Goal: Information Seeking & Learning: Learn about a topic

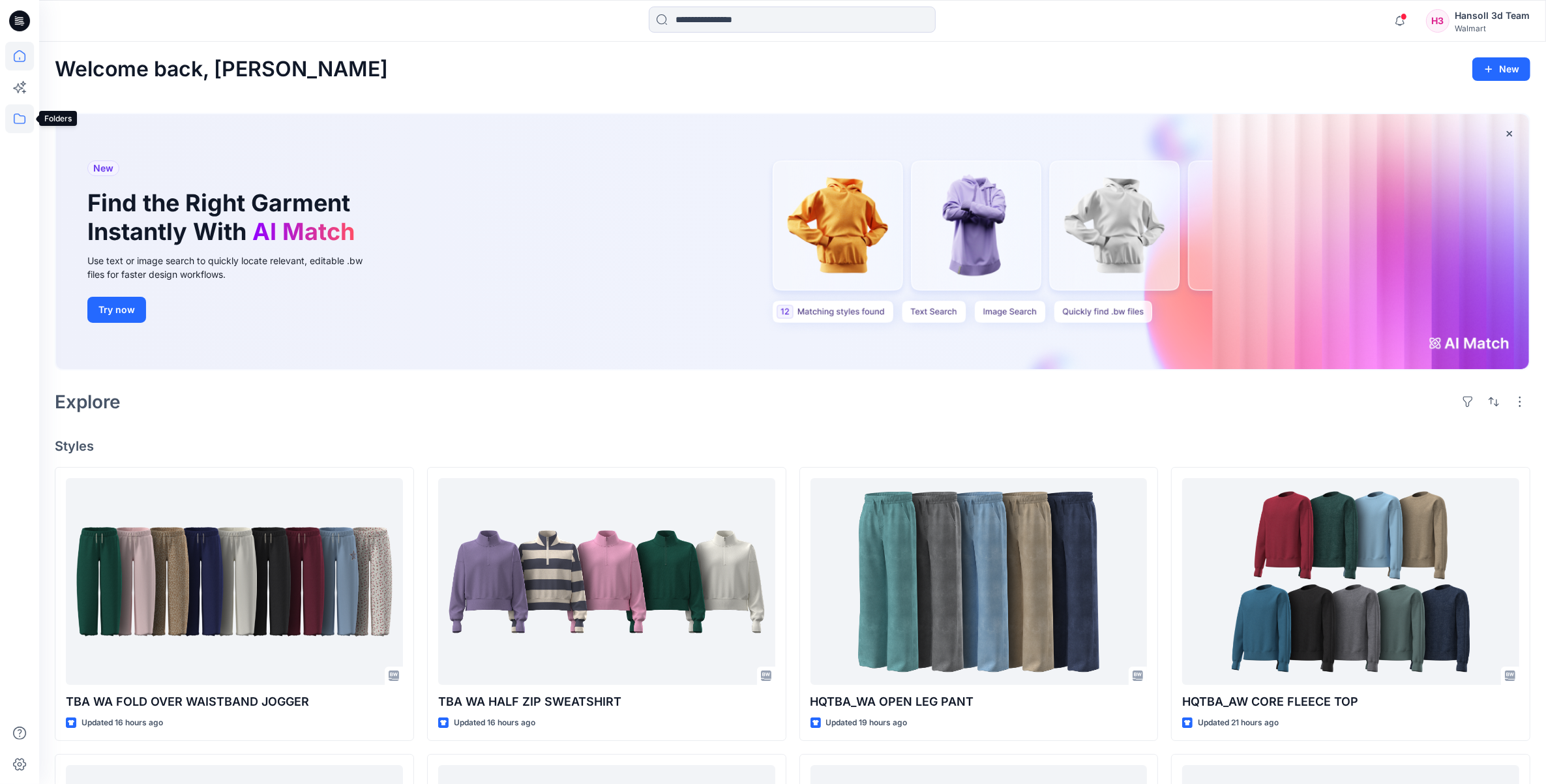
click at [27, 111] on icon at bounding box center [19, 119] width 29 height 29
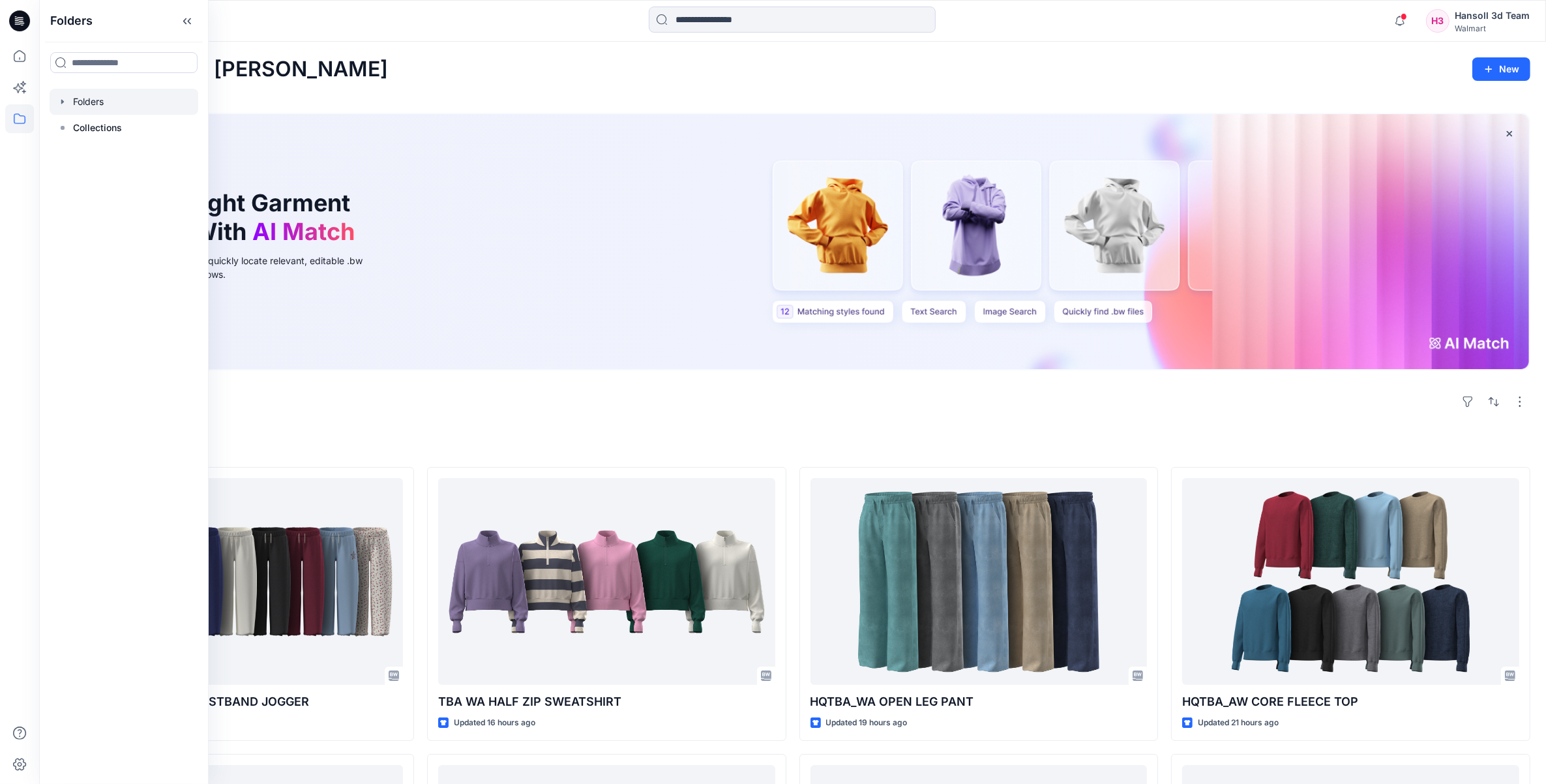
click at [65, 101] on icon "button" at bounding box center [63, 101] width 11 height 11
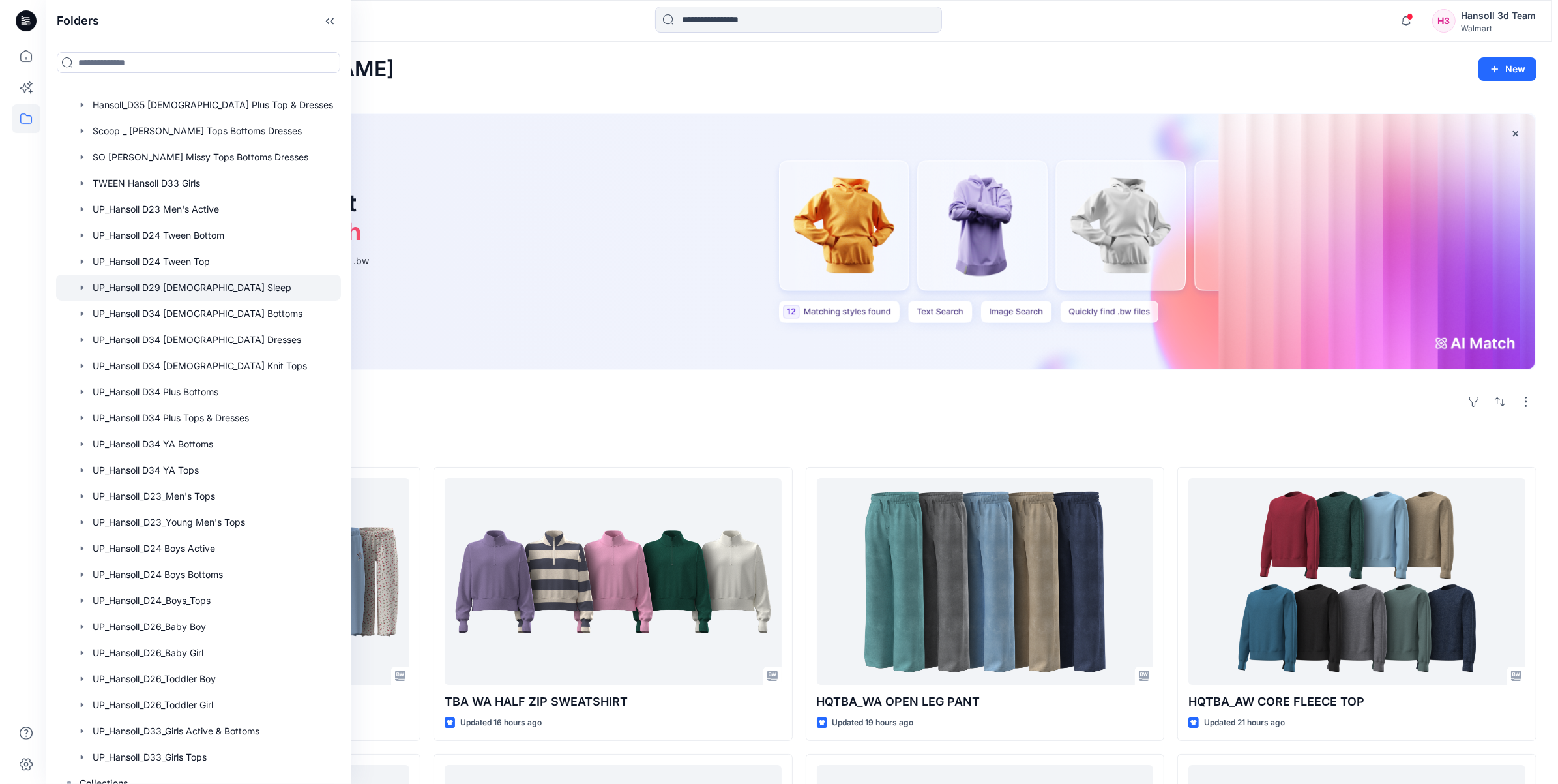
scroll to position [582, 0]
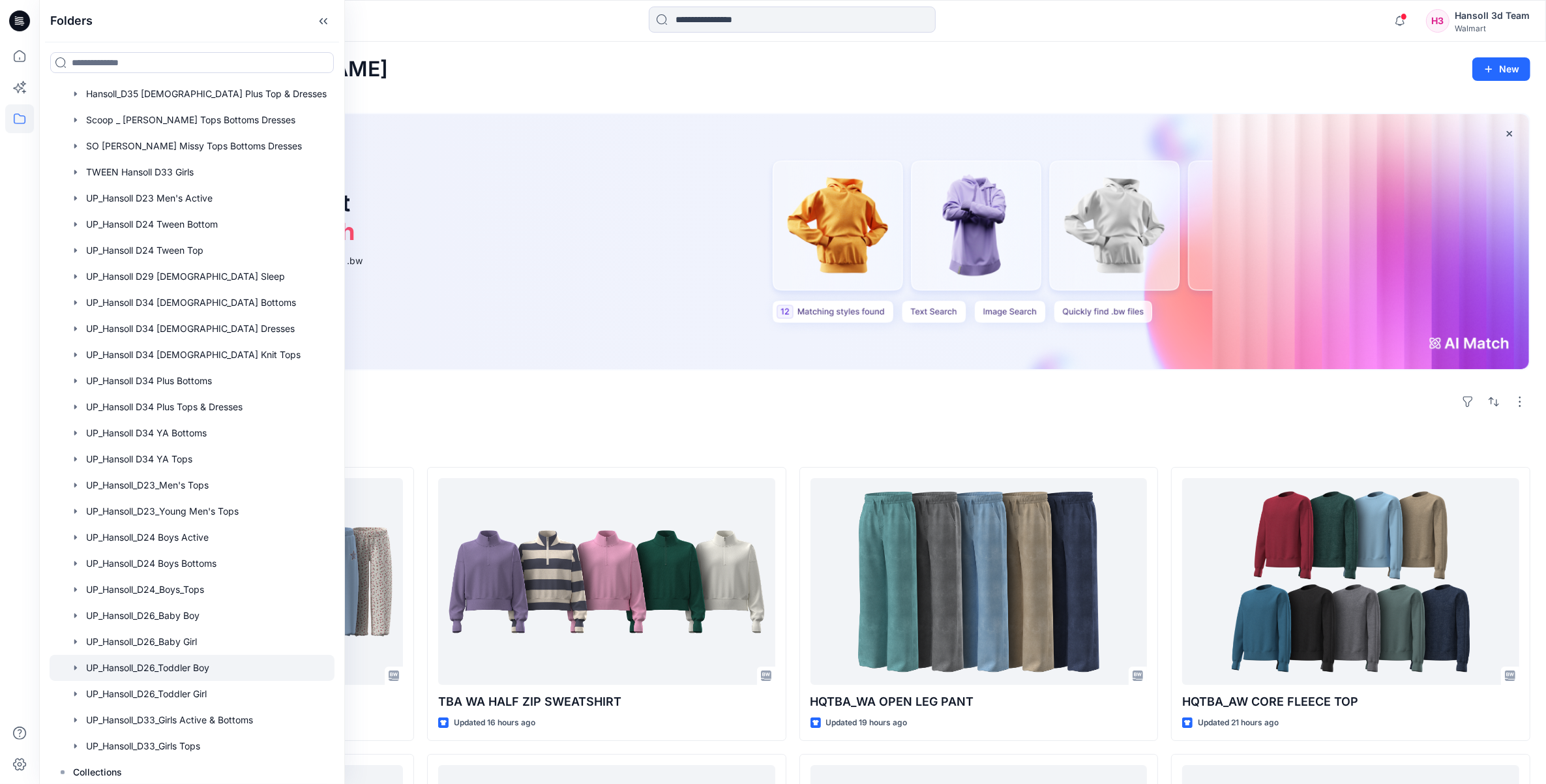
click at [206, 666] on div at bounding box center [192, 667] width 285 height 26
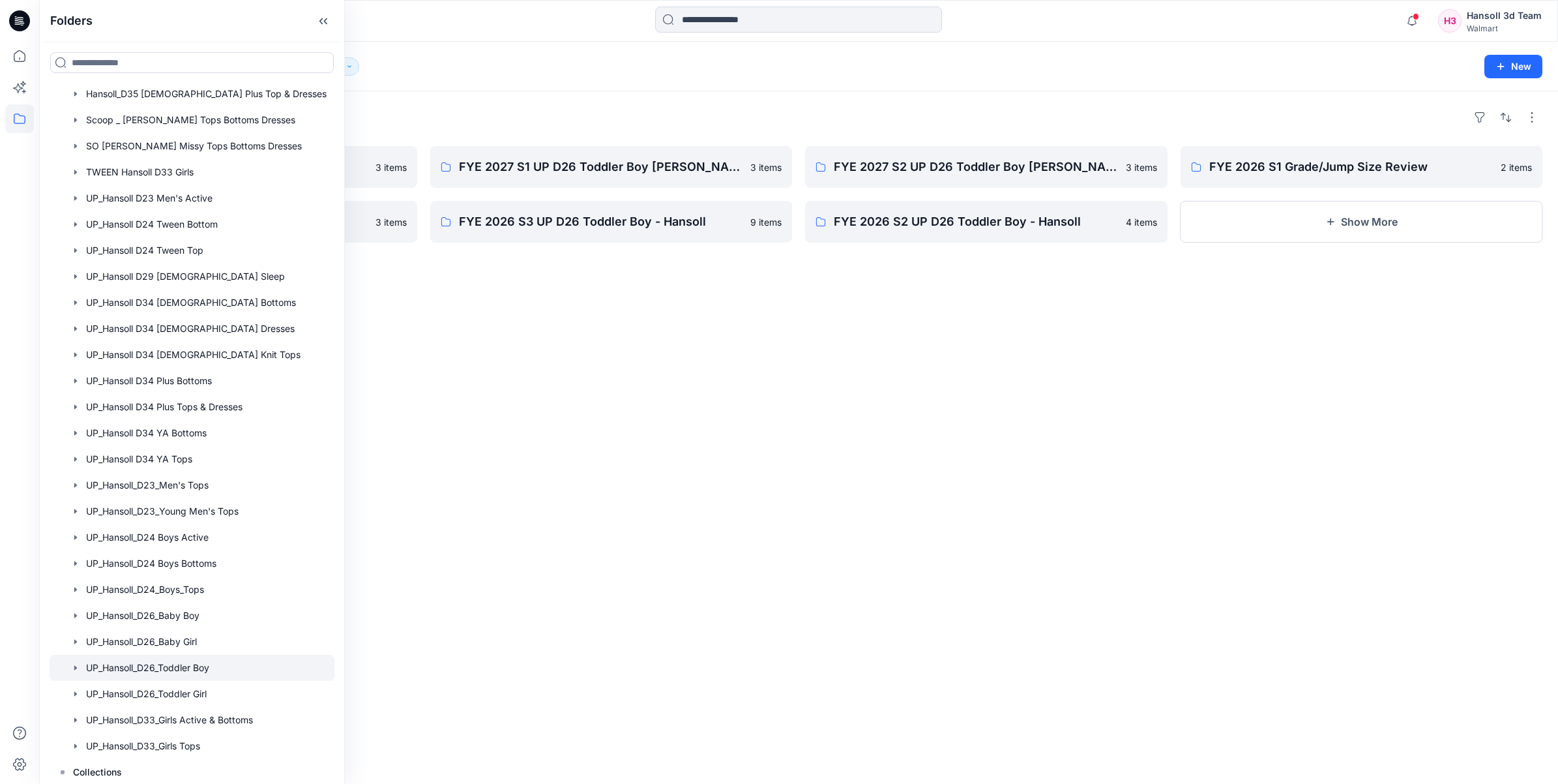
click at [641, 532] on div "Folders FYE 2027 S3 UP D26 Toddler Boy Hansoll 3 items FYE 2026 S4 UP D26 Toddl…" at bounding box center [798, 437] width 1519 height 693
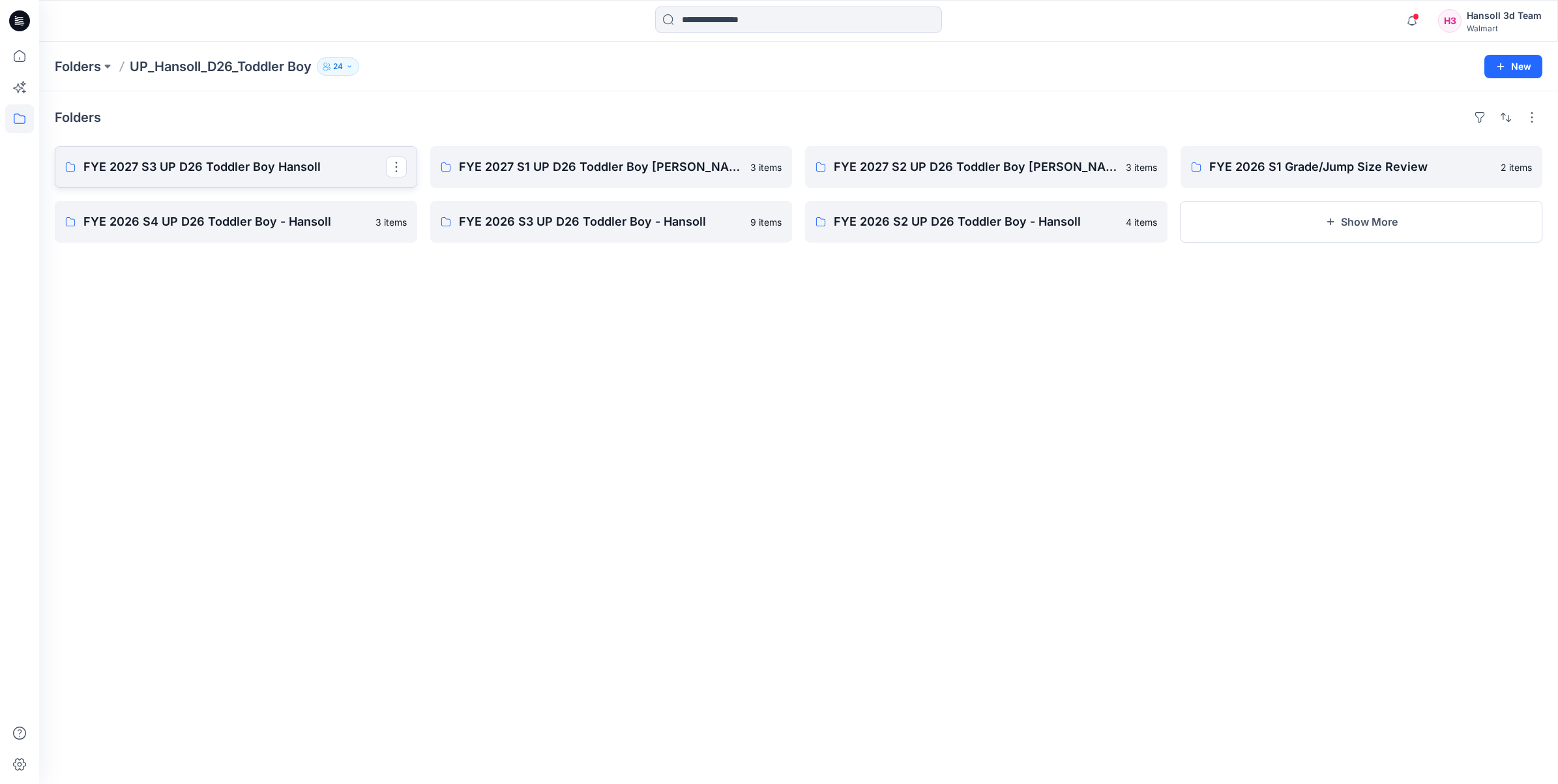
click at [347, 164] on p "FYE 2027 S3 UP D26 Toddler Boy Hansoll" at bounding box center [234, 166] width 303 height 18
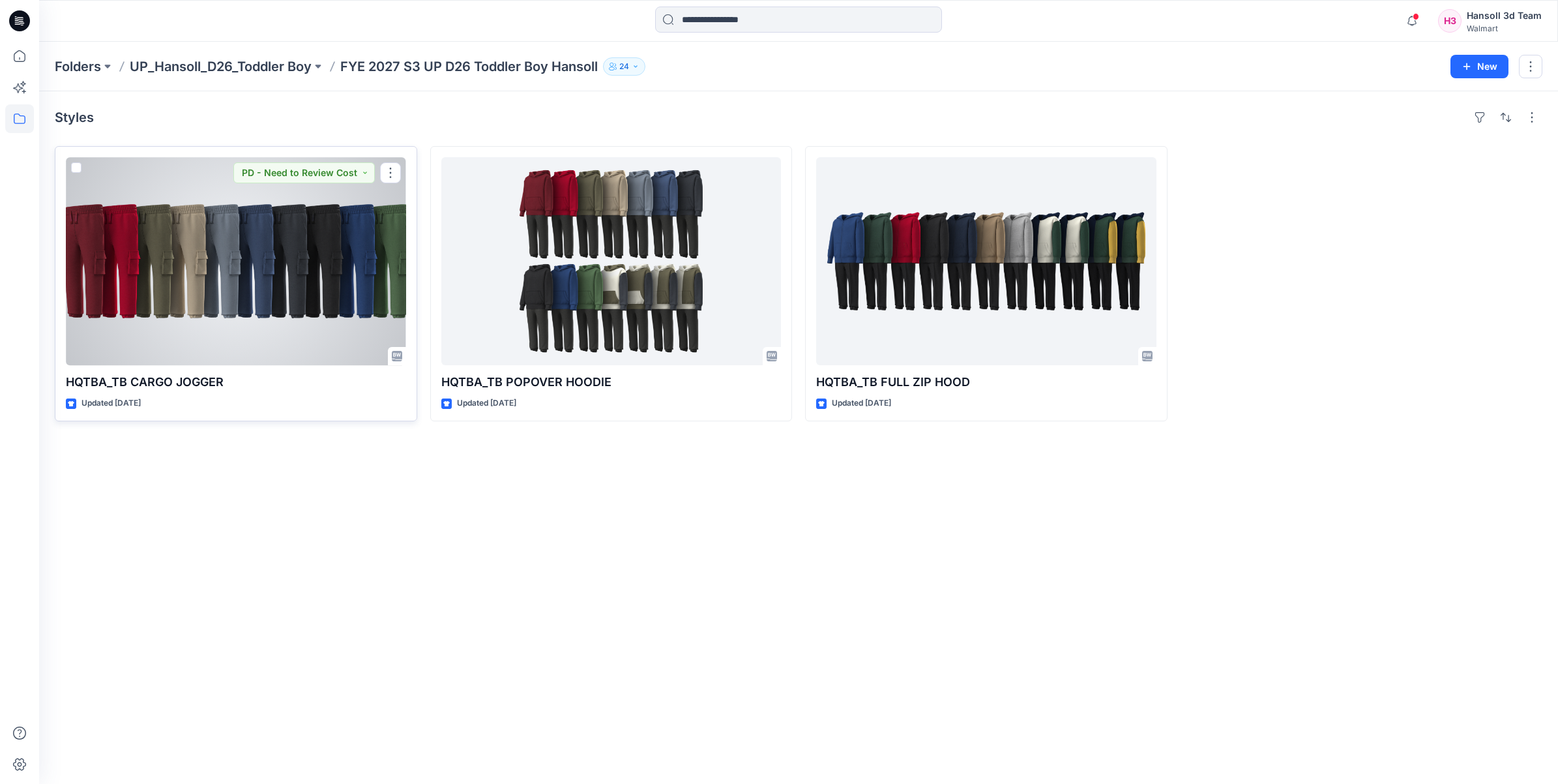
click at [308, 314] on div at bounding box center [236, 260] width 340 height 208
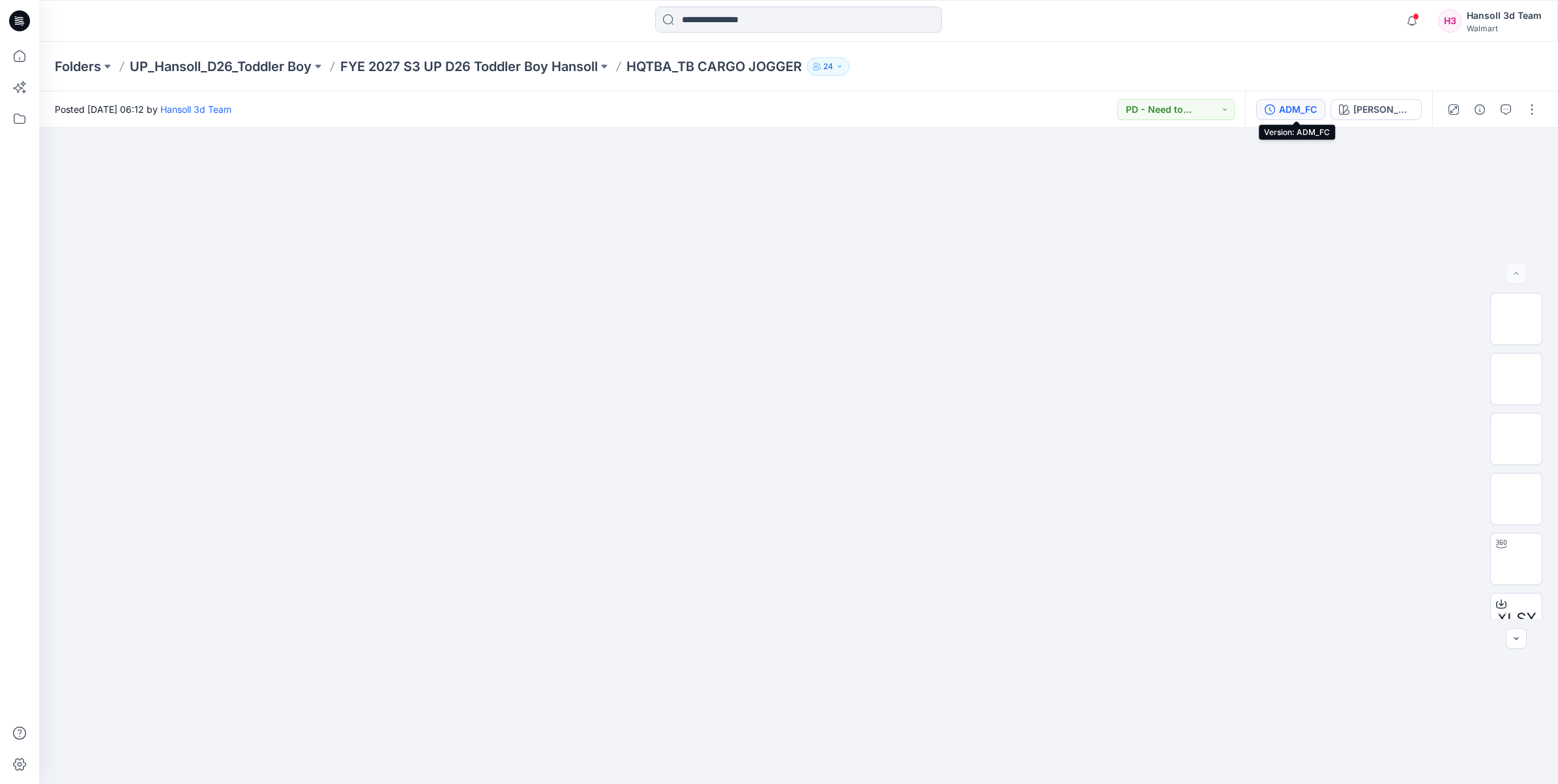
click at [1317, 111] on div "ADM_FC" at bounding box center [1298, 109] width 38 height 14
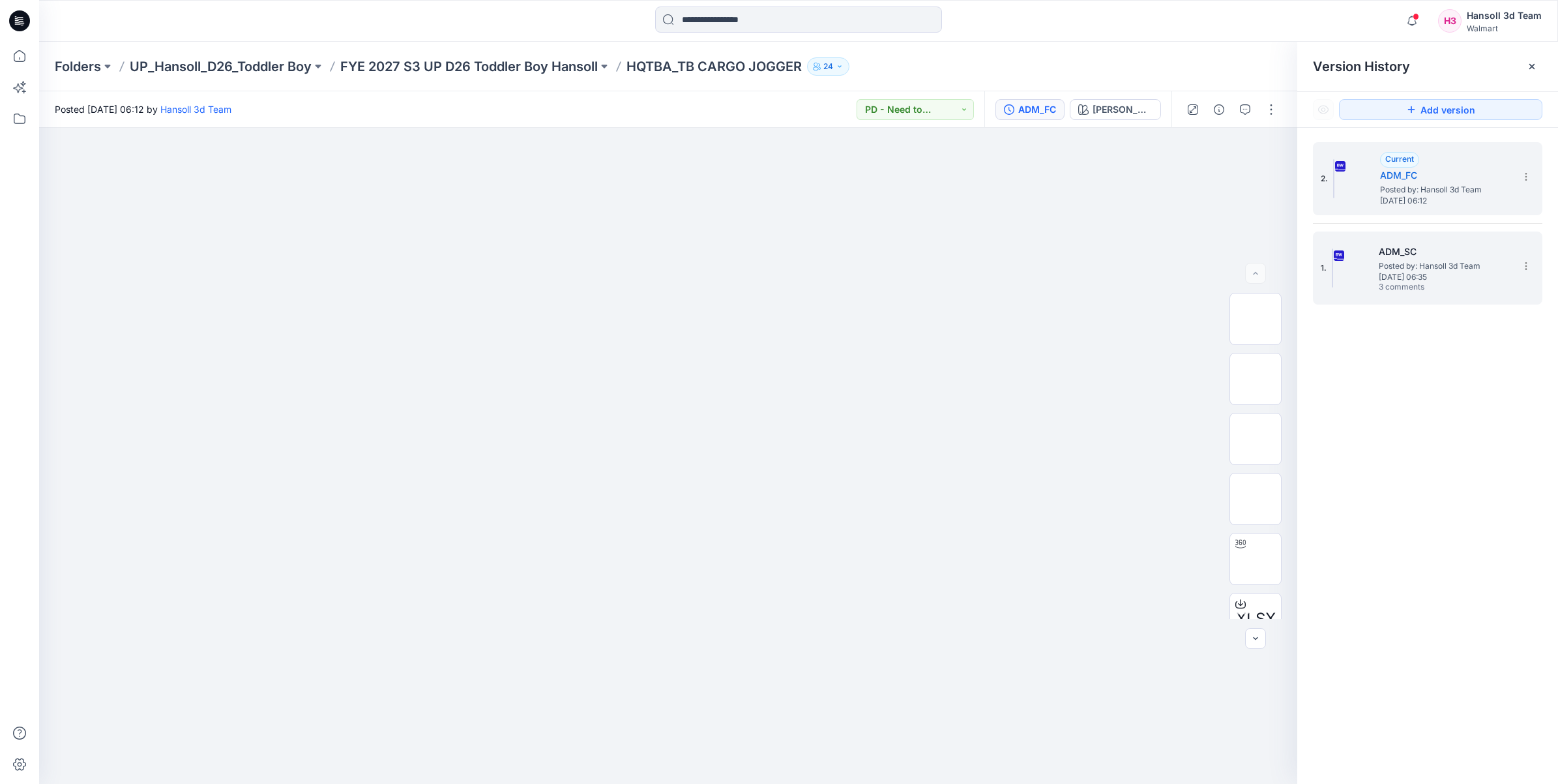
click at [1449, 255] on h5 "ADM_SC" at bounding box center [1444, 252] width 130 height 16
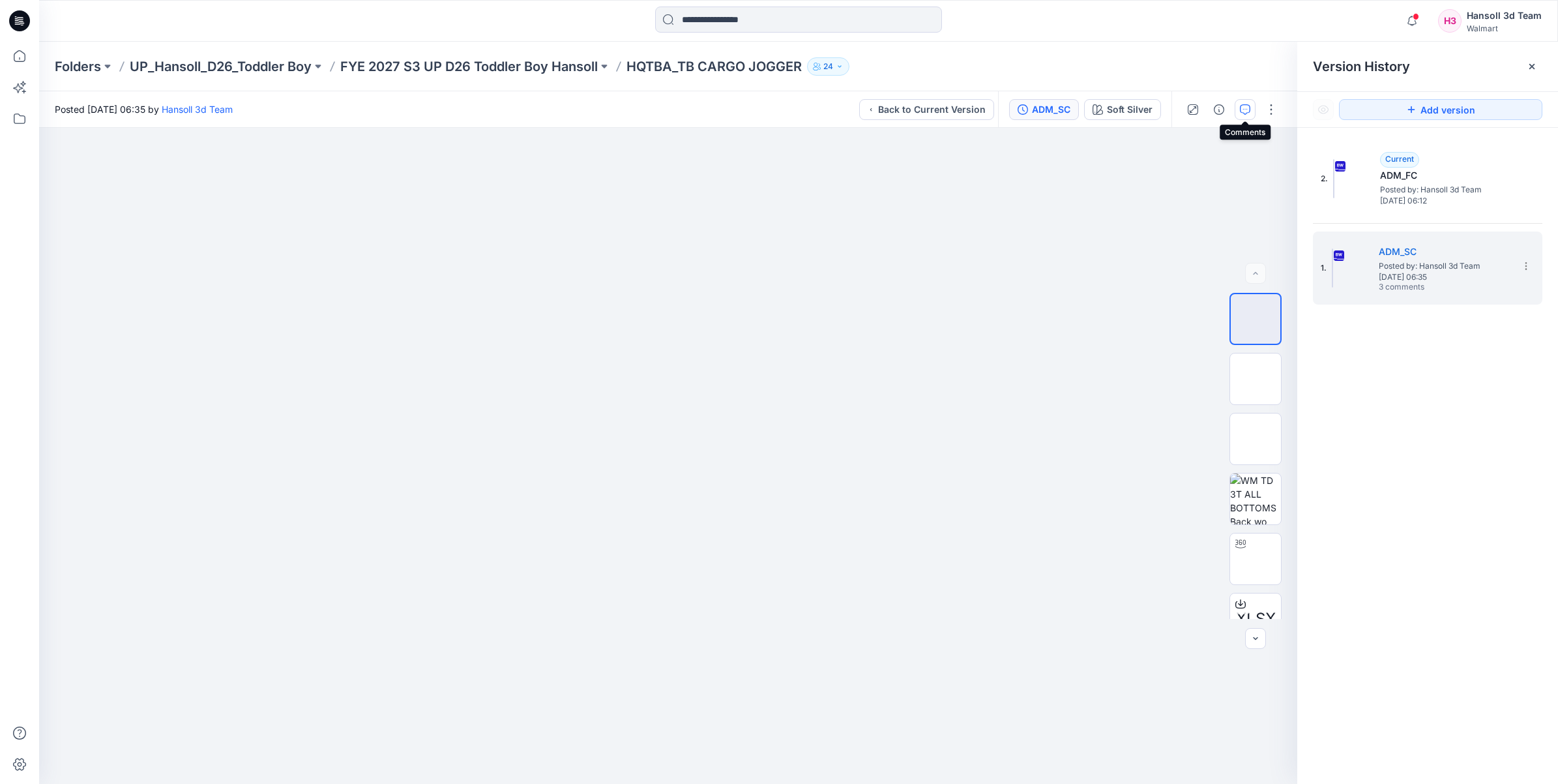
click at [1249, 106] on icon "button" at bounding box center [1245, 109] width 11 height 11
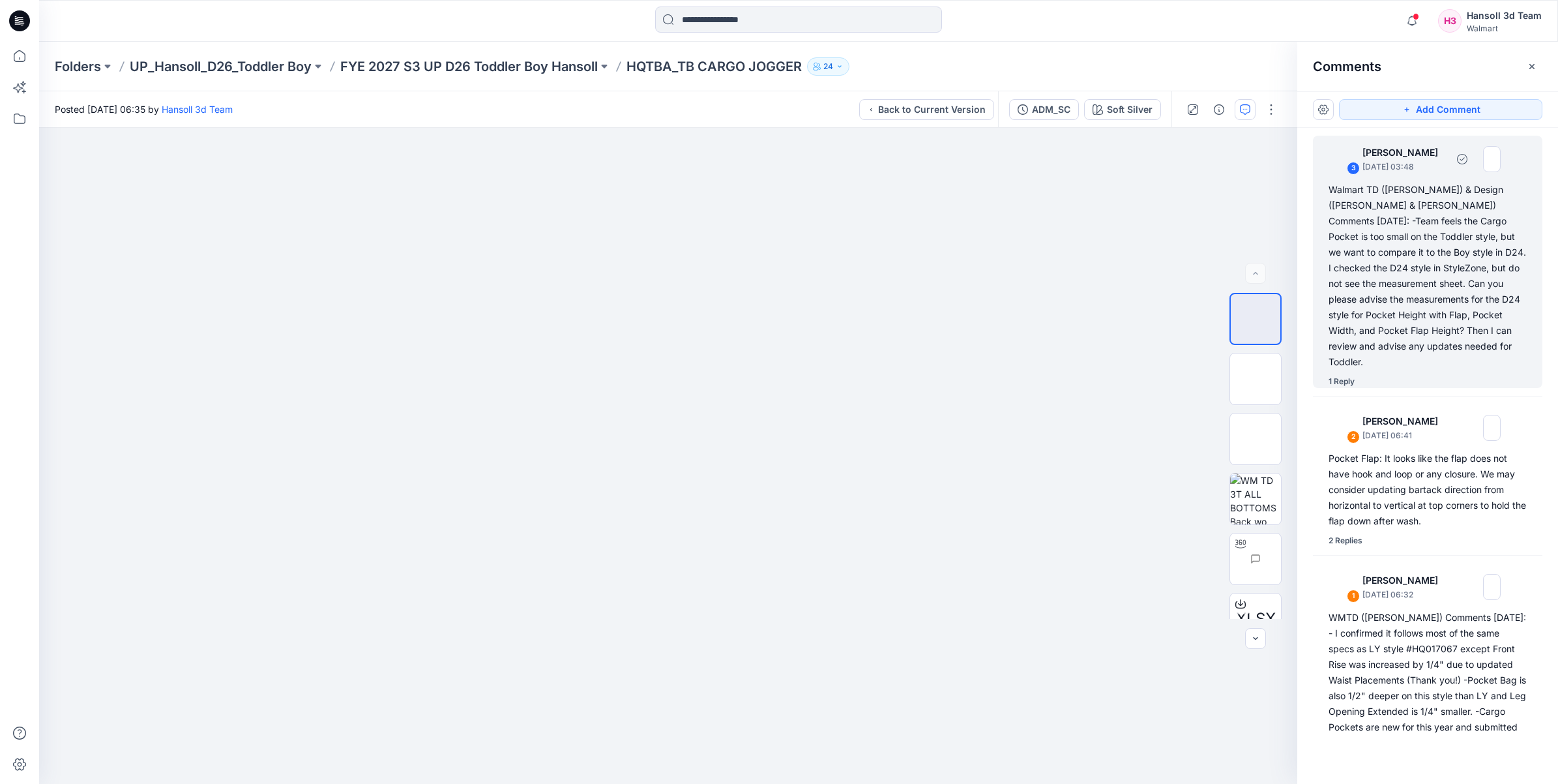
click at [1469, 292] on div "Walmart TD ([PERSON_NAME]) & Design ([PERSON_NAME] & [PERSON_NAME]) Comments [D…" at bounding box center [1428, 275] width 199 height 188
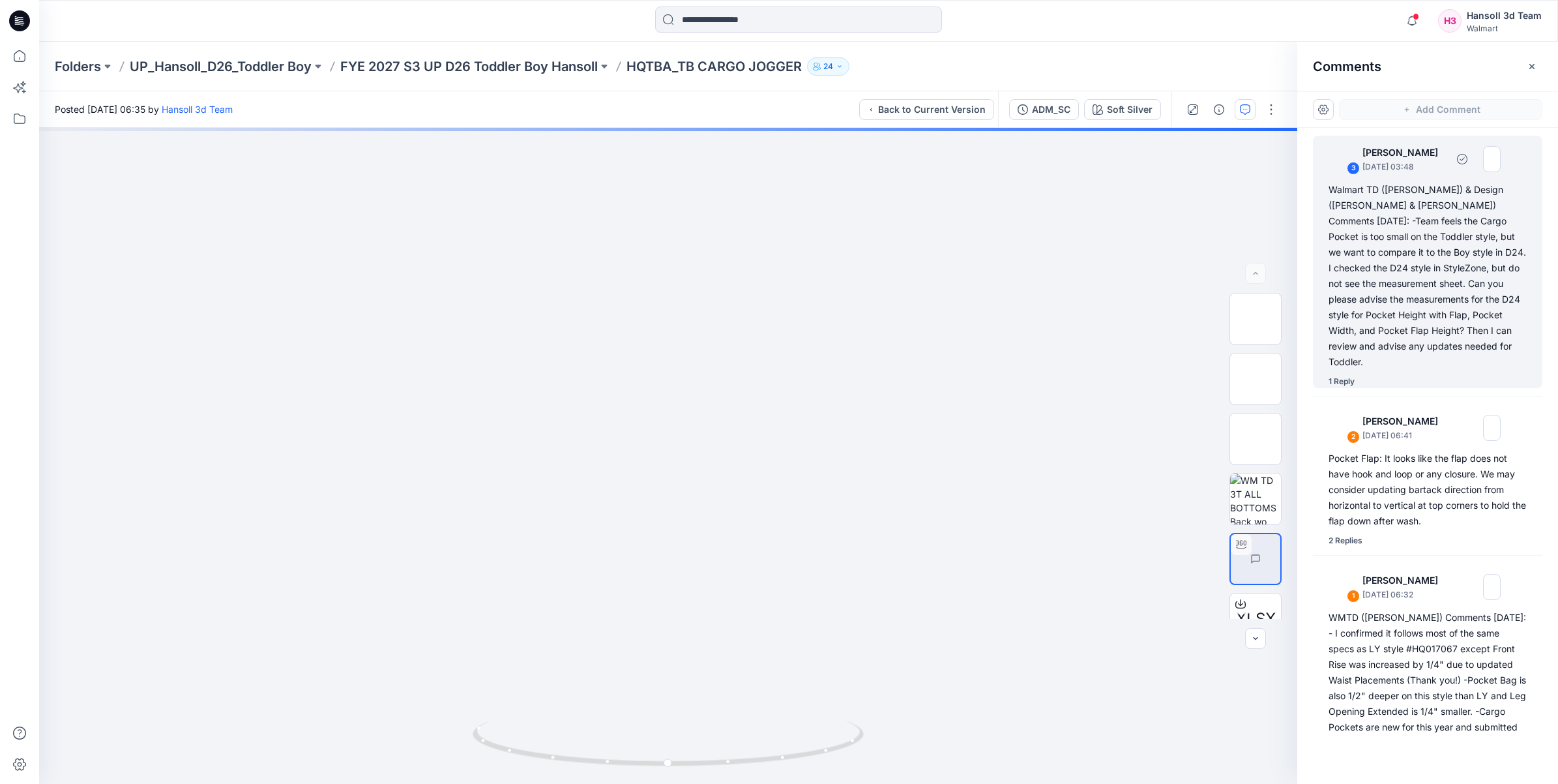
click at [1347, 375] on div "1 Reply" at bounding box center [1341, 381] width 26 height 13
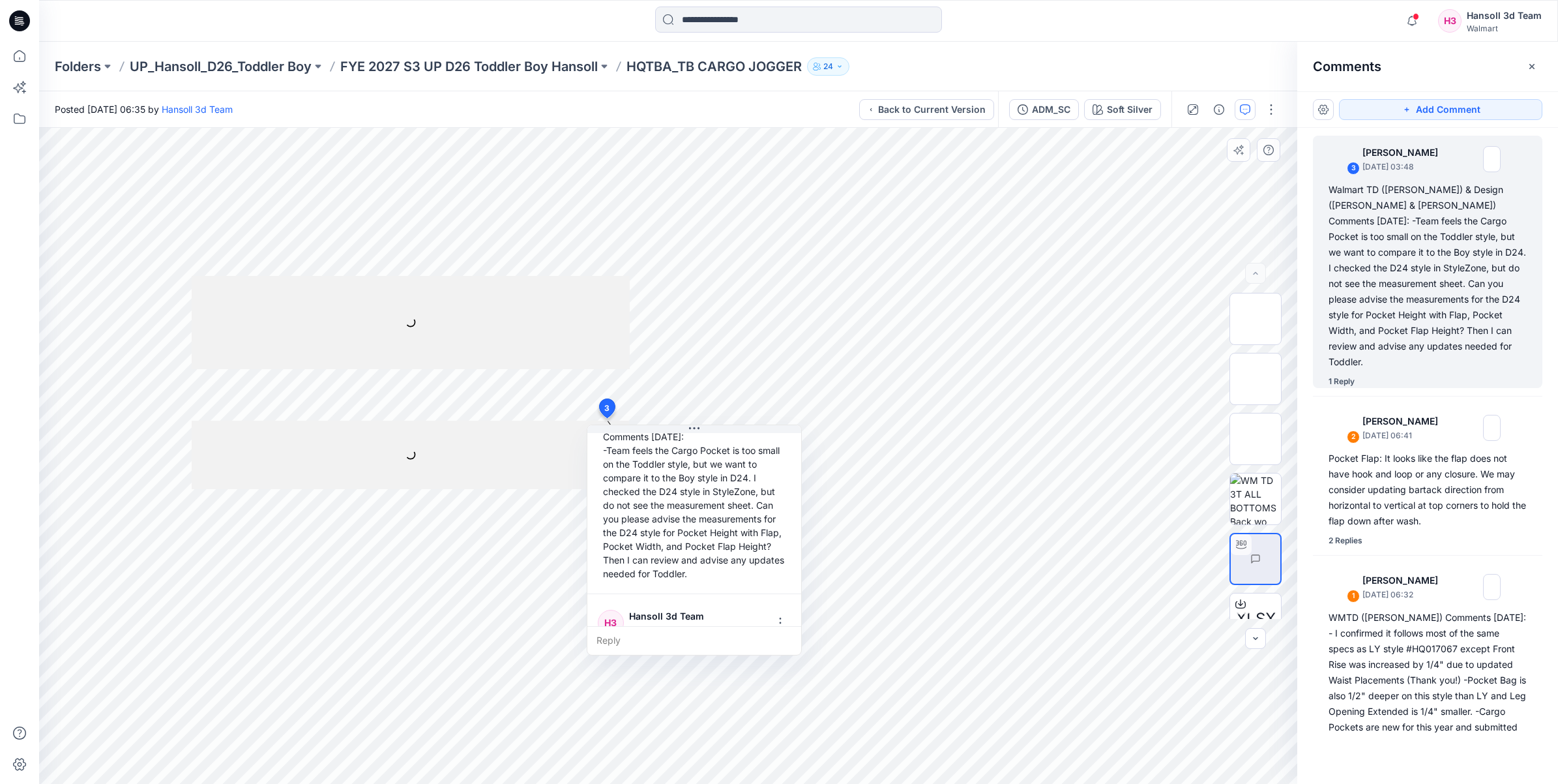
scroll to position [187, 0]
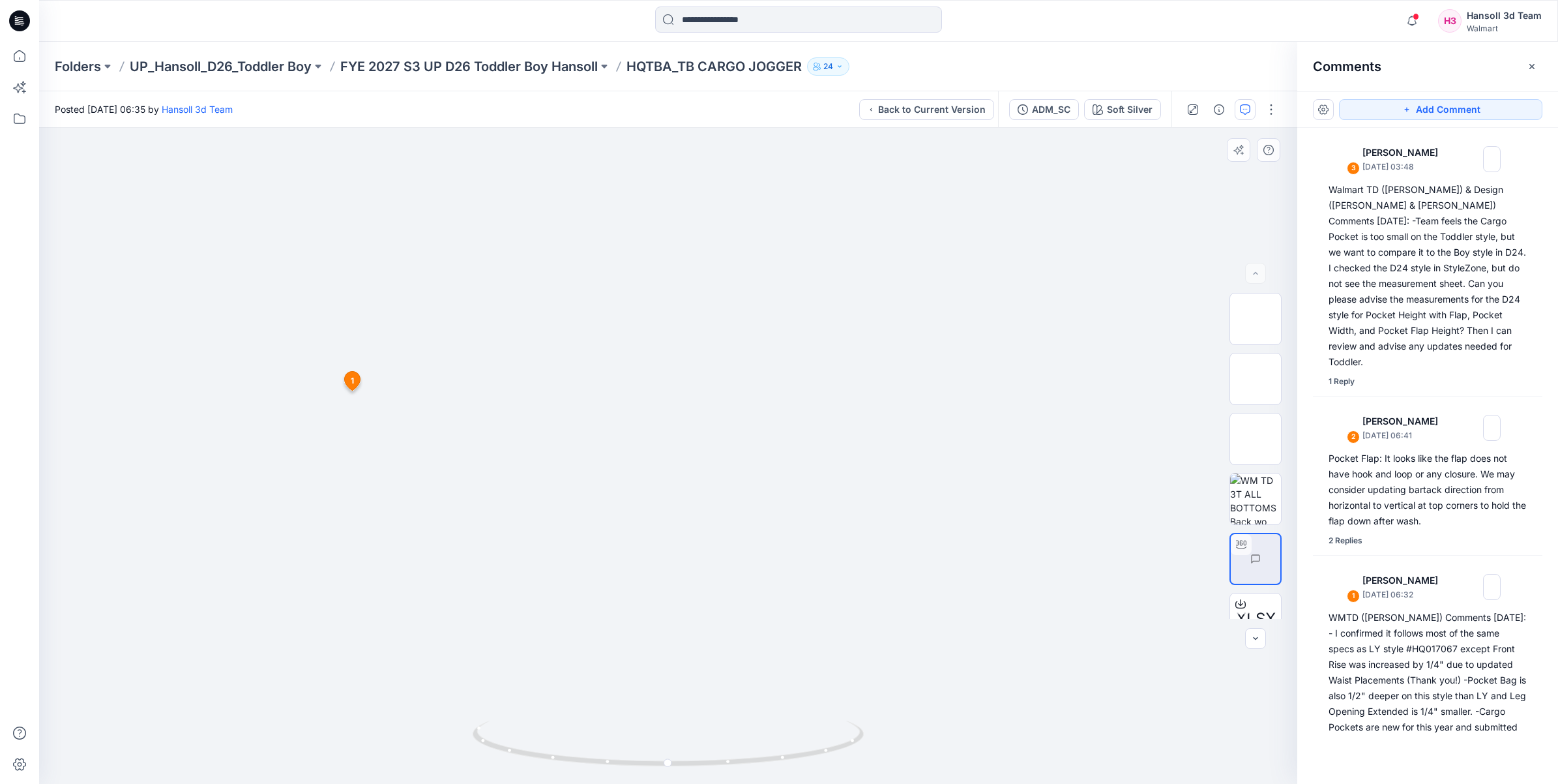
click at [1061, 330] on div at bounding box center [668, 456] width 1258 height 656
click at [1031, 406] on div at bounding box center [668, 456] width 1258 height 656
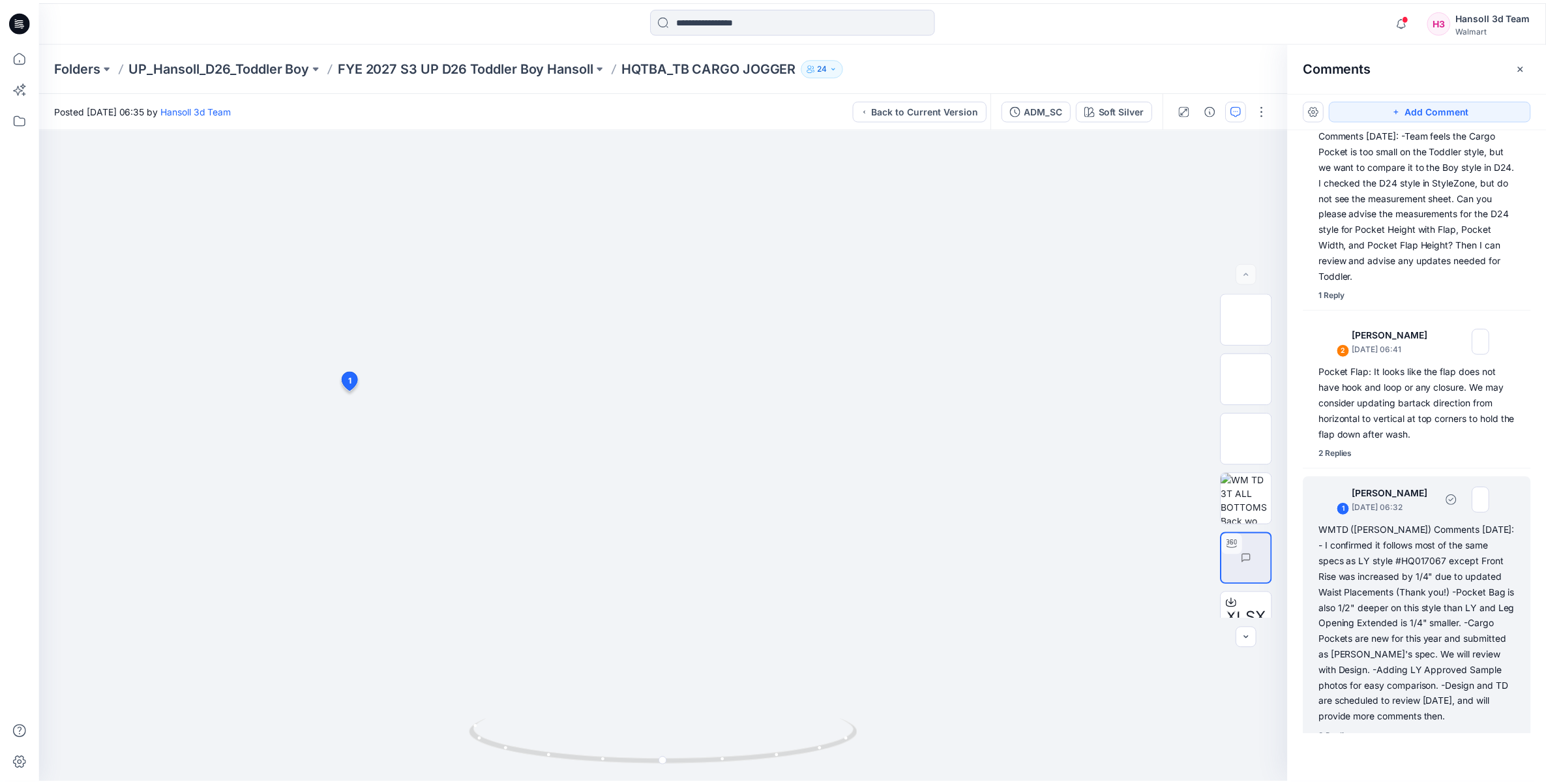
scroll to position [88, 0]
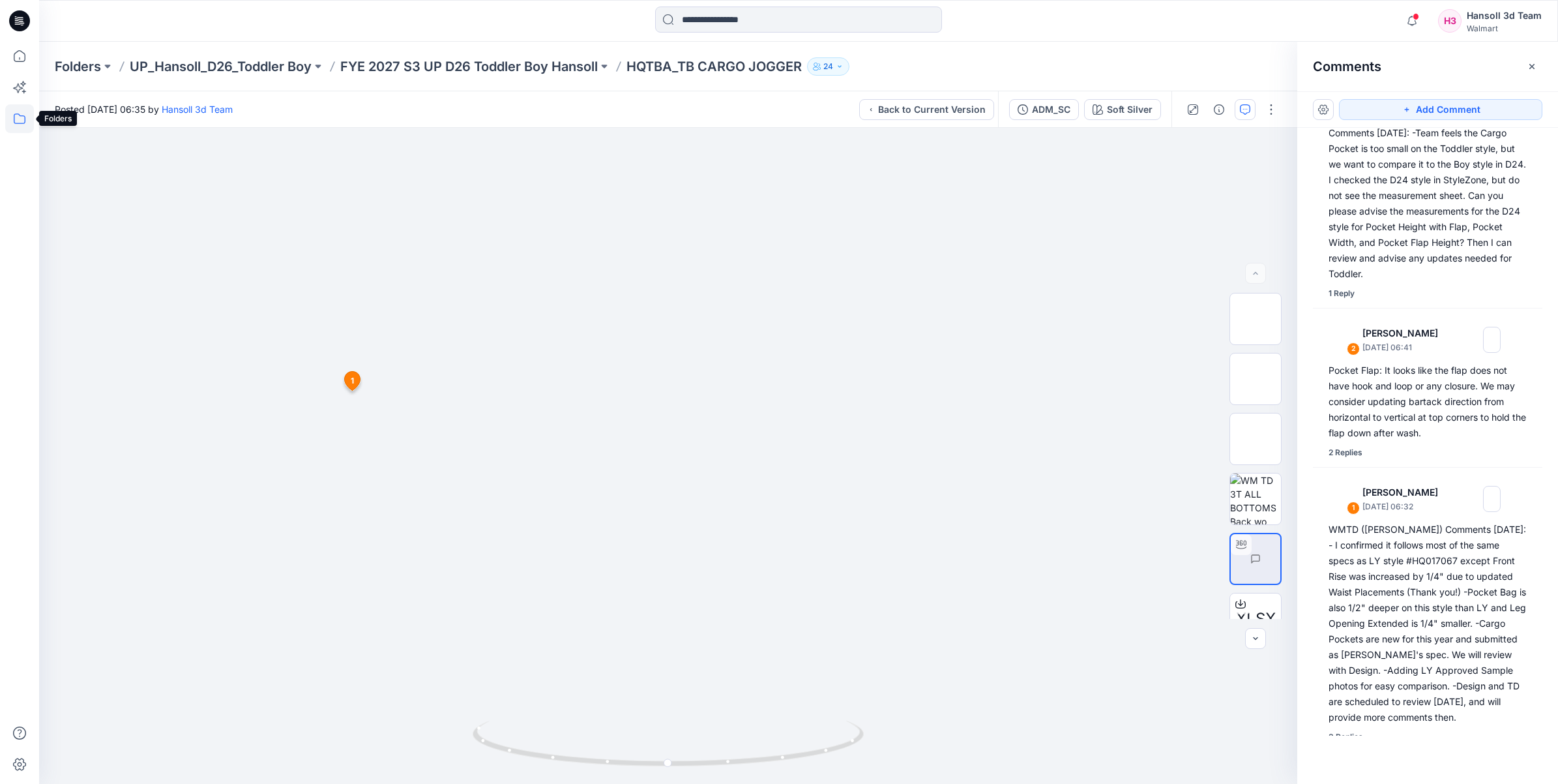
click at [22, 122] on icon at bounding box center [19, 119] width 12 height 11
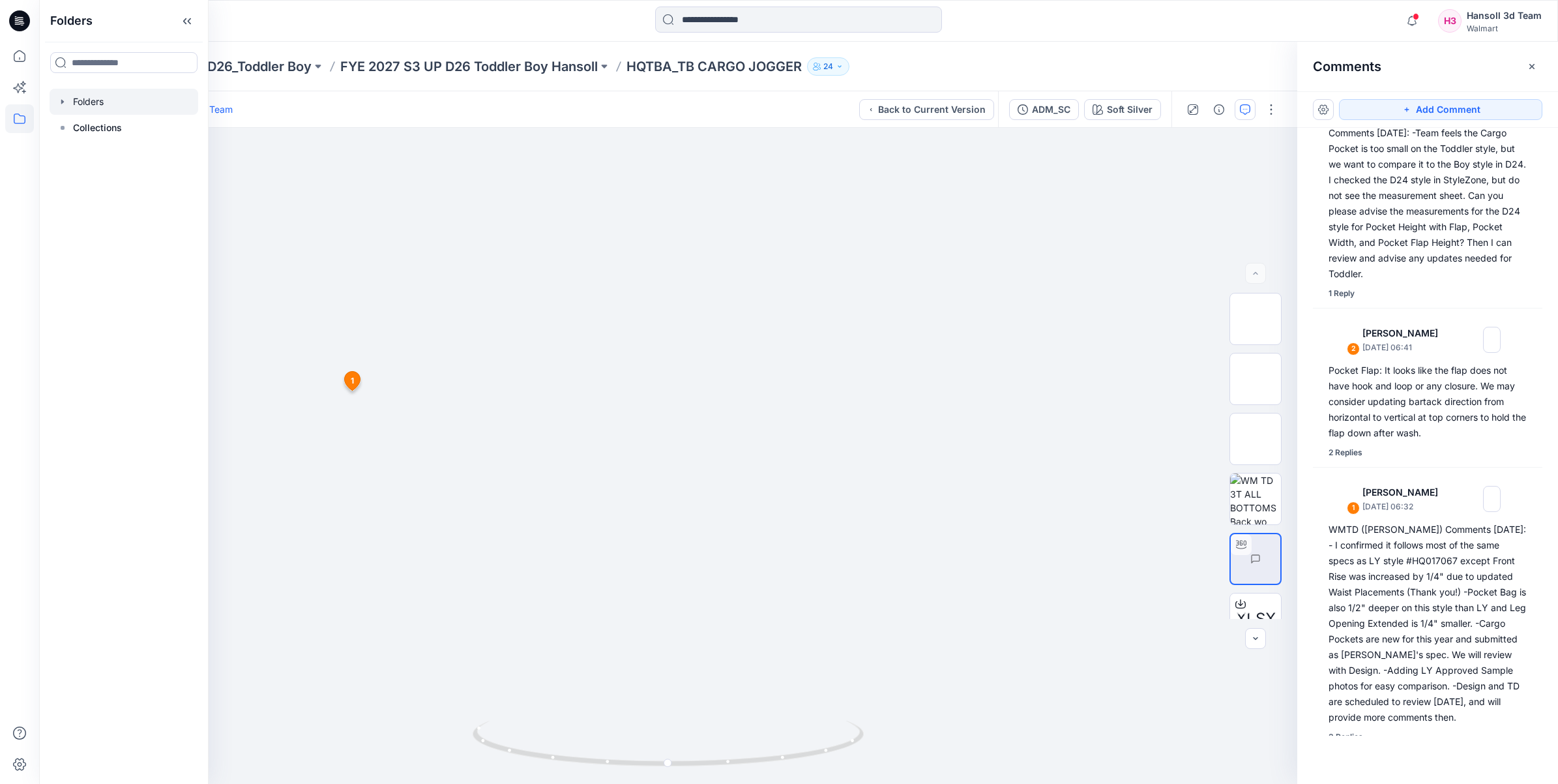
click at [80, 100] on div at bounding box center [124, 101] width 149 height 26
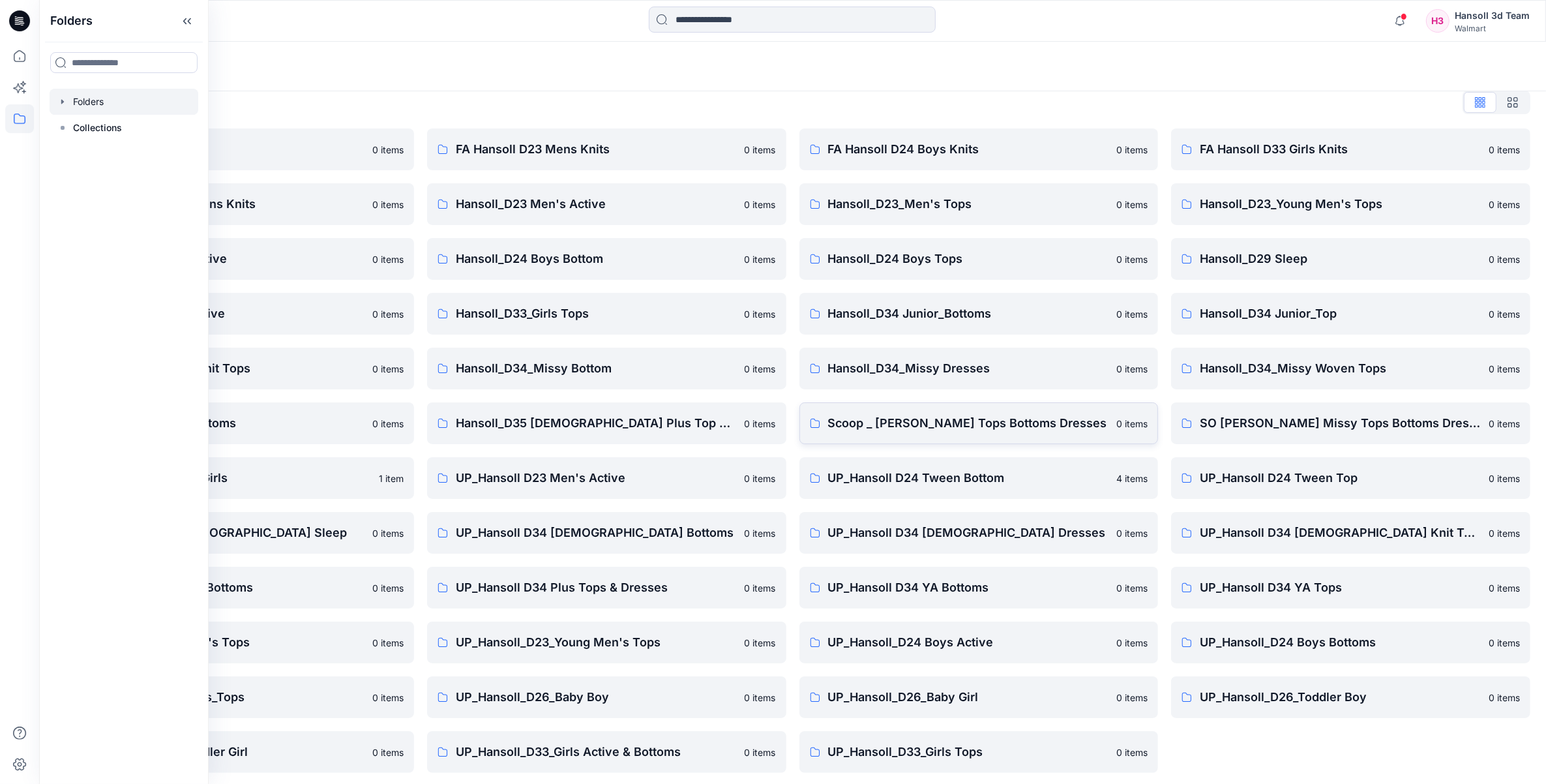
scroll to position [18, 0]
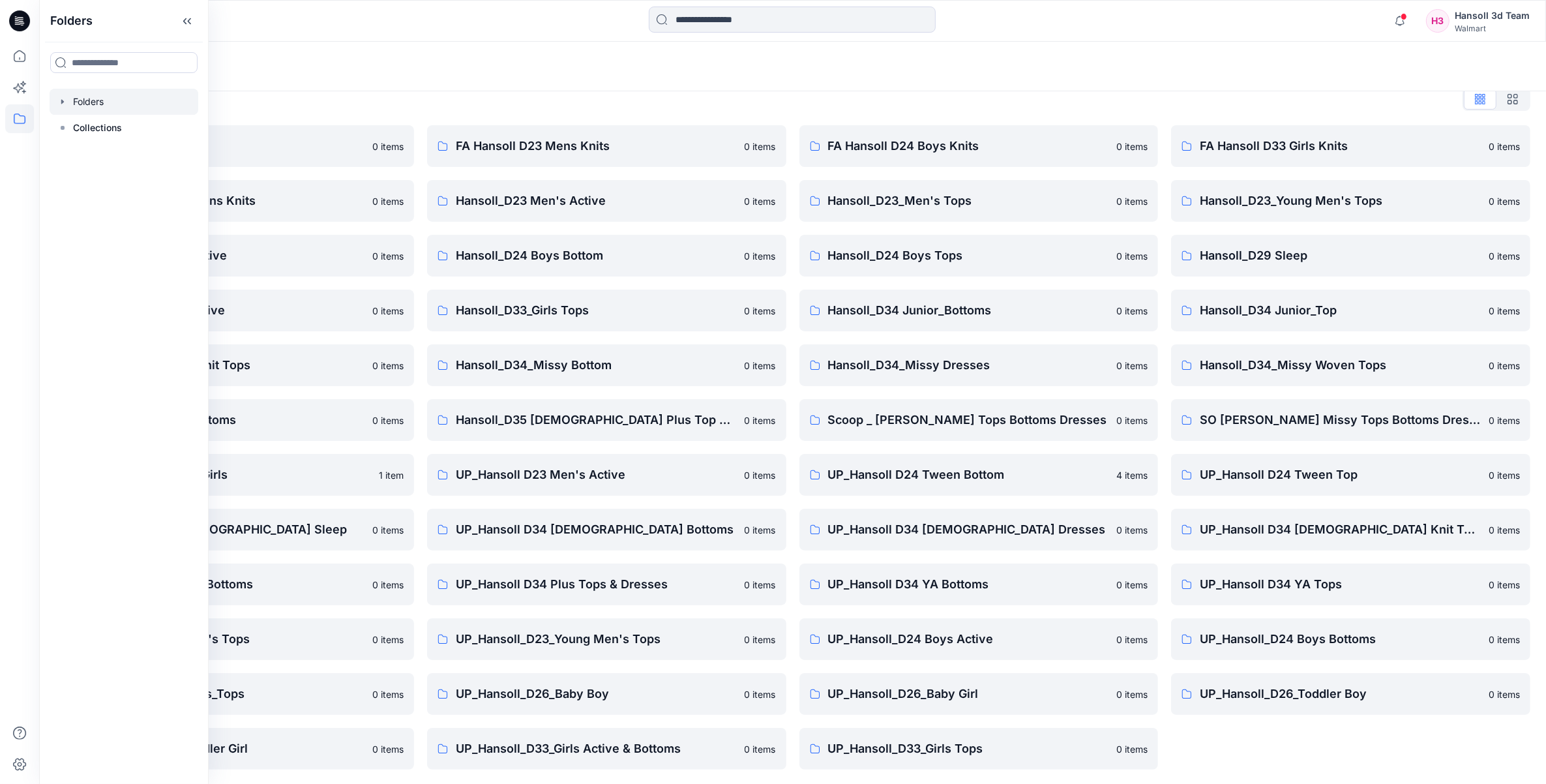
click at [1320, 762] on div "FA Hansoll D33 Girls Knits 0 items Hansoll_D23_Young Men's Tops 0 items Hansoll…" at bounding box center [1350, 447] width 359 height 644
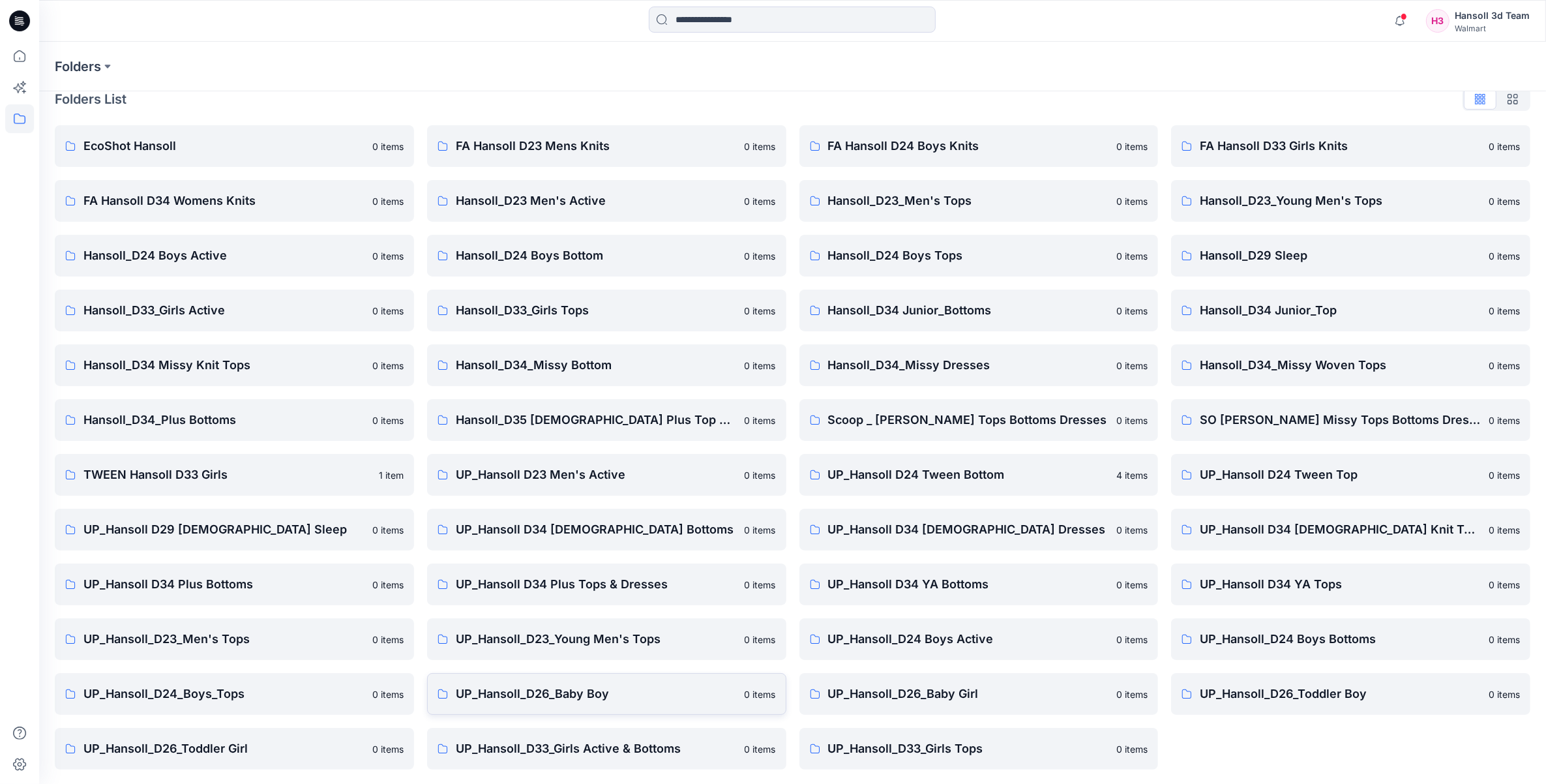
click at [584, 698] on p "UP_Hansoll_D26_Baby Boy" at bounding box center [596, 693] width 281 height 18
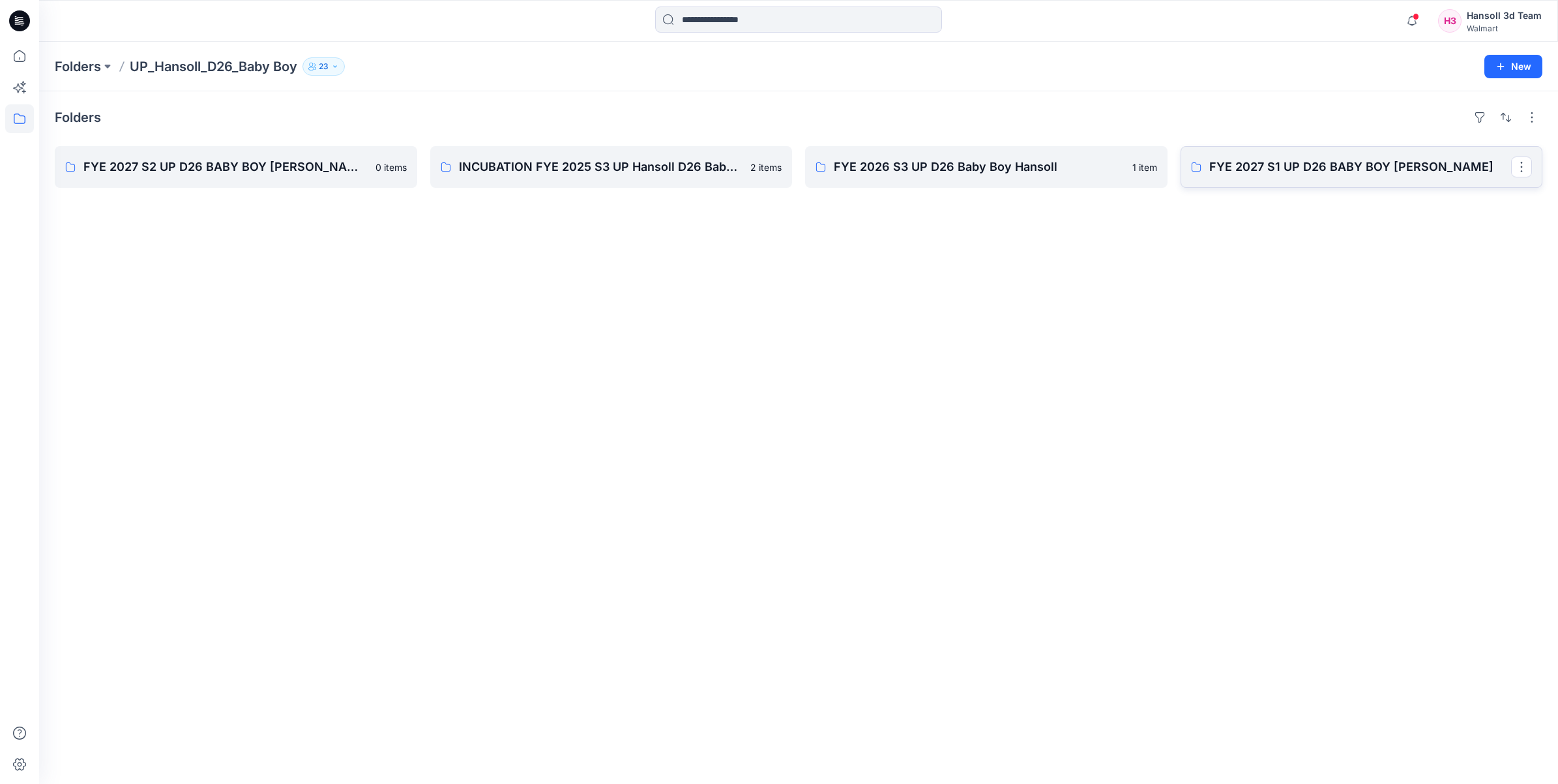
click at [1379, 155] on link "FYE 2027 S1 UP D26 BABY BOY [PERSON_NAME]" at bounding box center [1362, 167] width 363 height 42
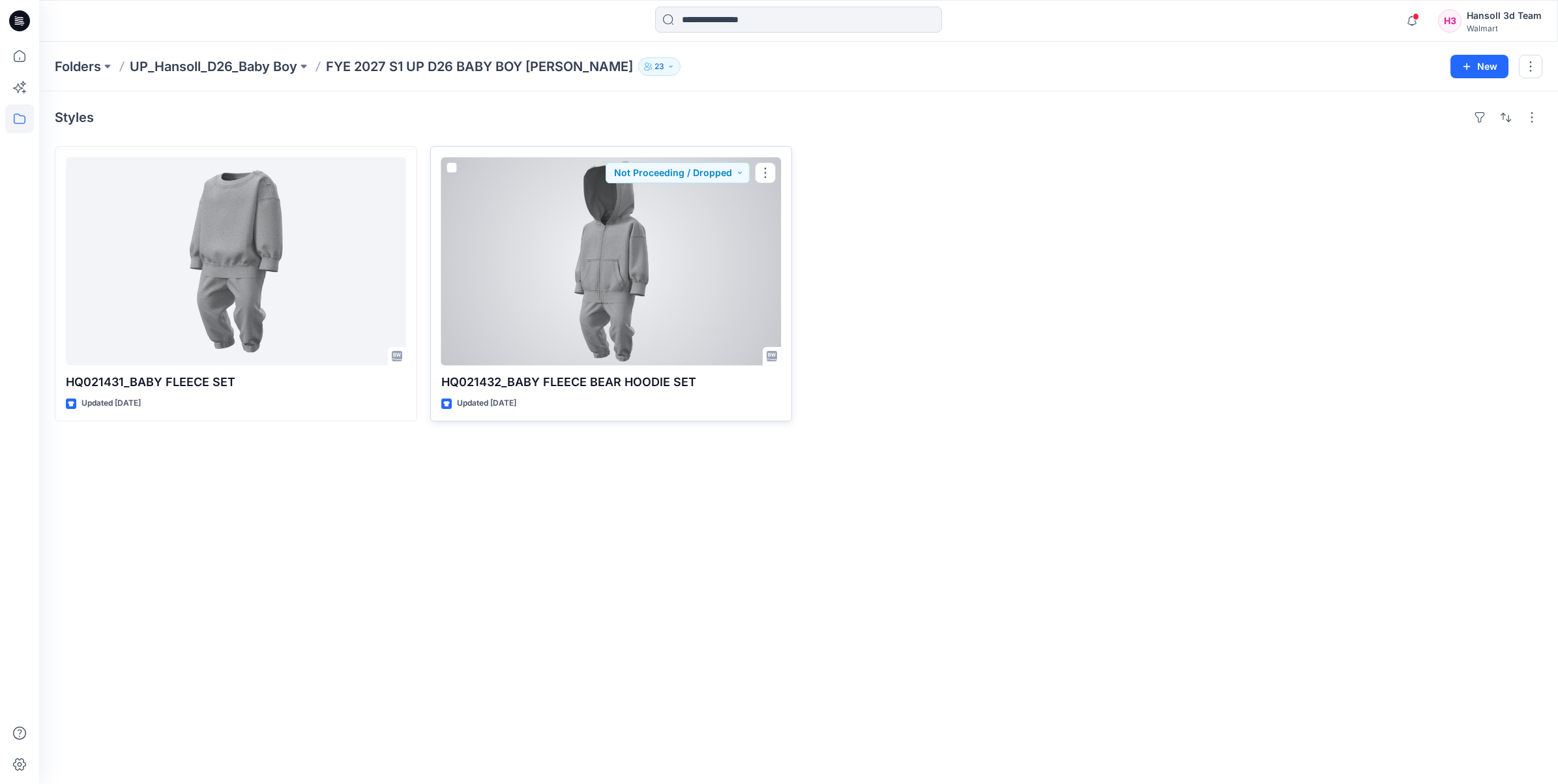
click at [651, 275] on div at bounding box center [611, 260] width 340 height 208
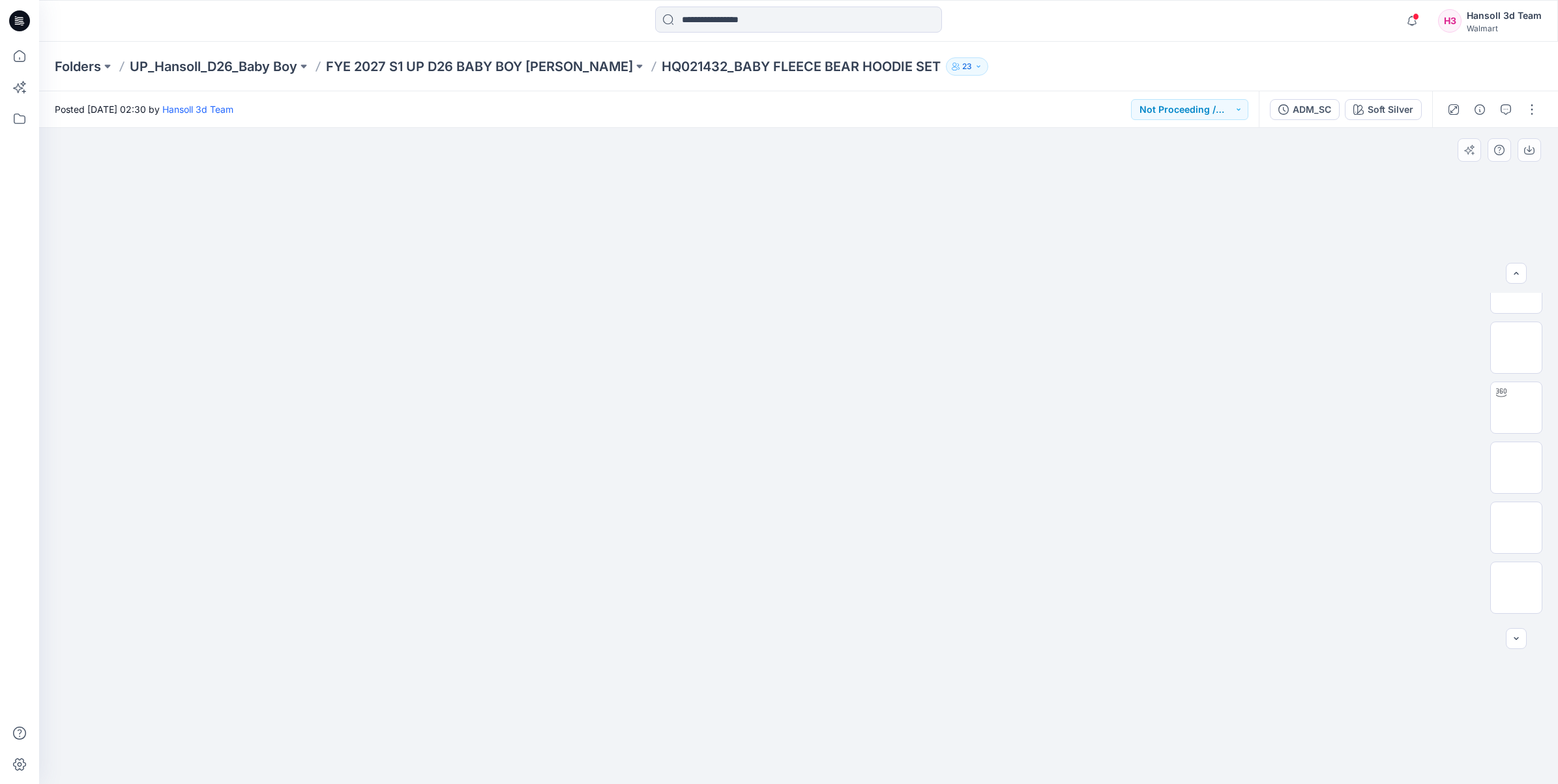
scroll to position [408, 0]
click at [1318, 109] on div "ADM_SC" at bounding box center [1311, 109] width 38 height 14
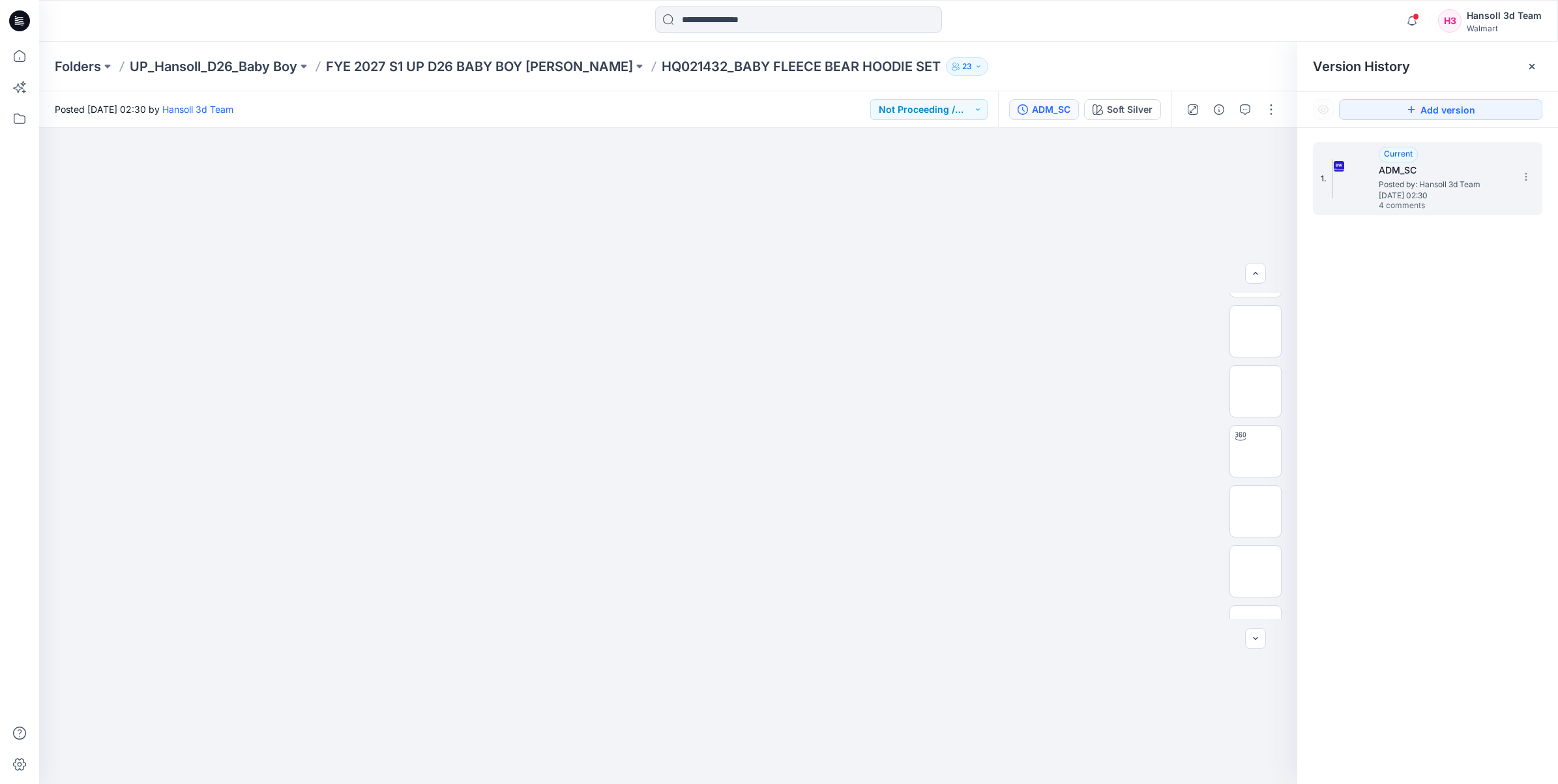
click at [1403, 190] on span "Posted by: Hansoll 3d Team" at bounding box center [1444, 184] width 130 height 13
click at [1247, 104] on icon "button" at bounding box center [1245, 109] width 11 height 11
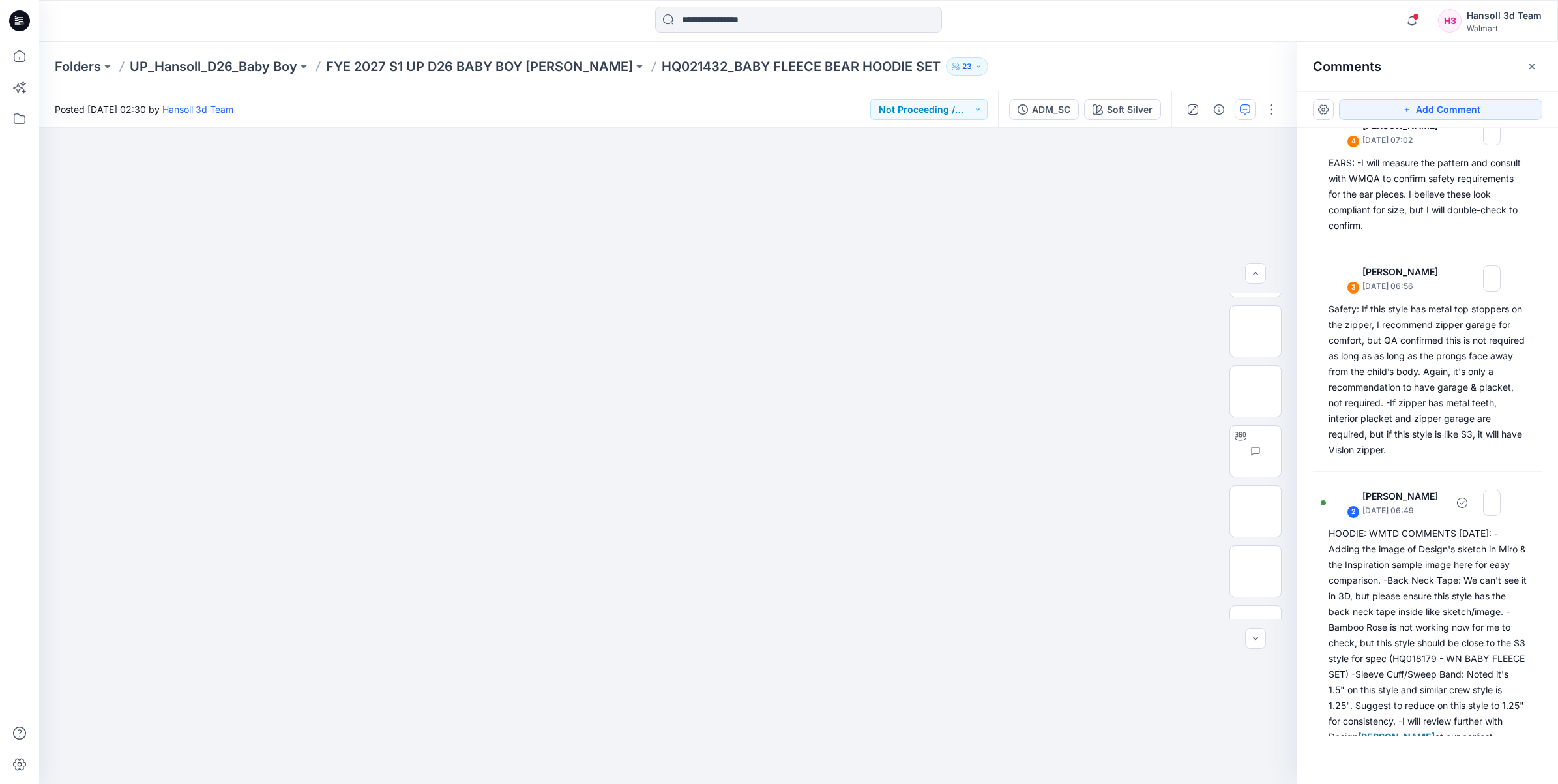
scroll to position [0, 0]
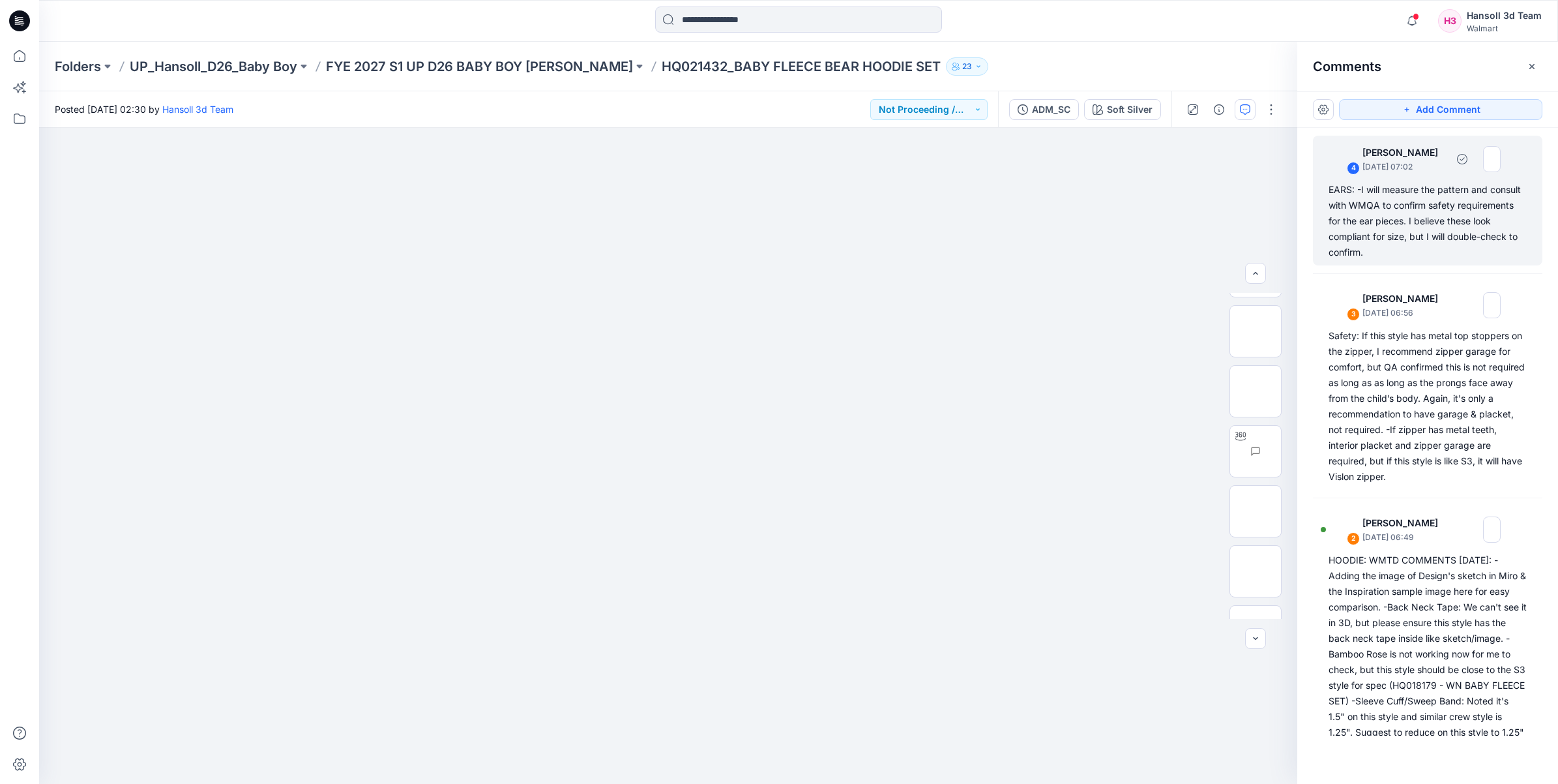
click at [1461, 252] on div "EARS: -I will measure the pattern and consult with WMQA to confirm safety requi…" at bounding box center [1428, 221] width 199 height 78
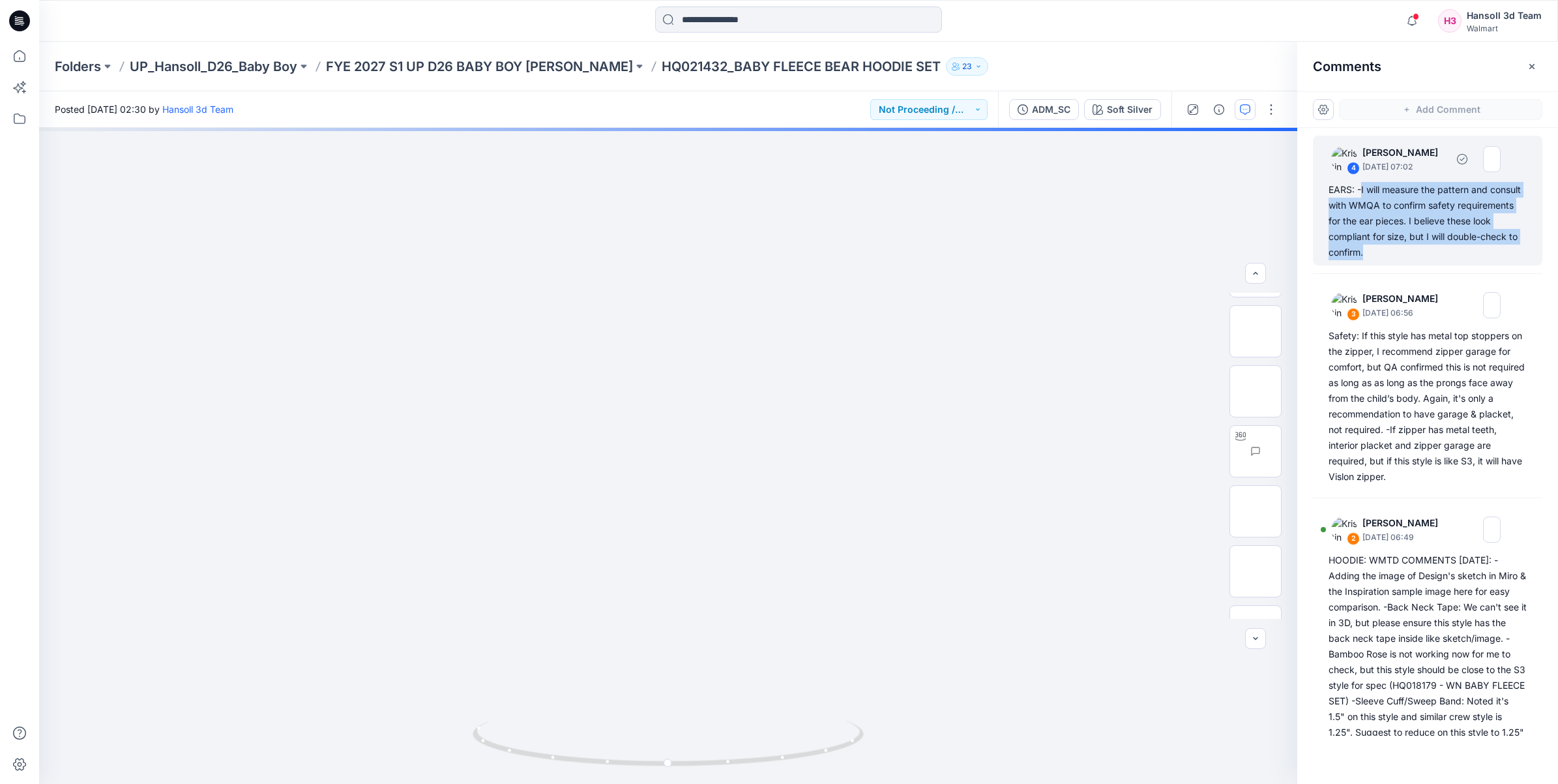
drag, startPoint x: 1451, startPoint y: 252, endPoint x: 1362, endPoint y: 192, distance: 107.3
click at [1362, 192] on div "EARS: -I will measure the pattern and consult with WMQA to confirm safety requi…" at bounding box center [1428, 221] width 199 height 78
copy div "I will measure the pattern and consult with WMQA to confirm safety requirements…"
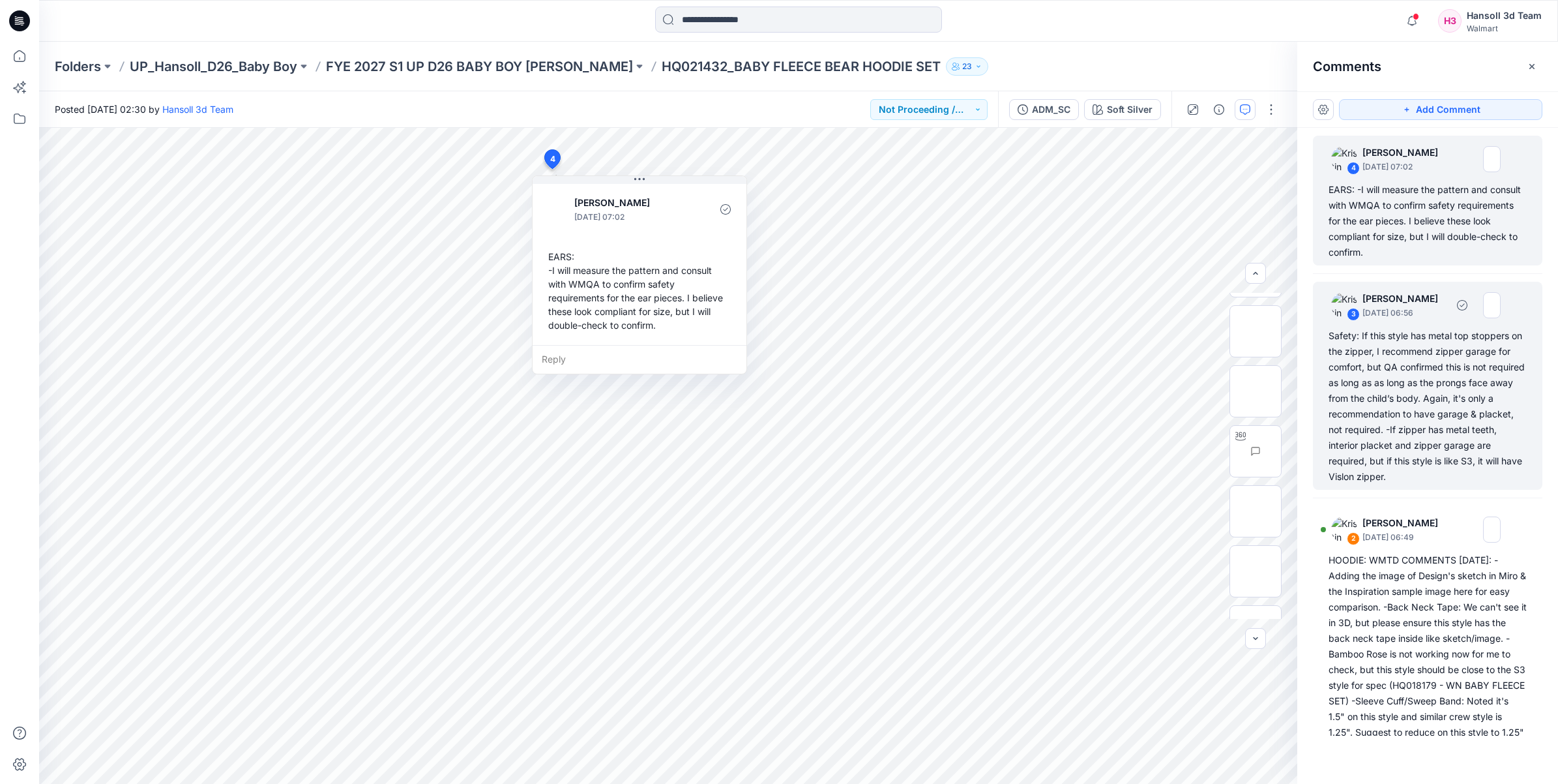
click at [1439, 480] on div "Safety: If this style has metal top stoppers on the zipper, I recommend zipper …" at bounding box center [1428, 406] width 199 height 157
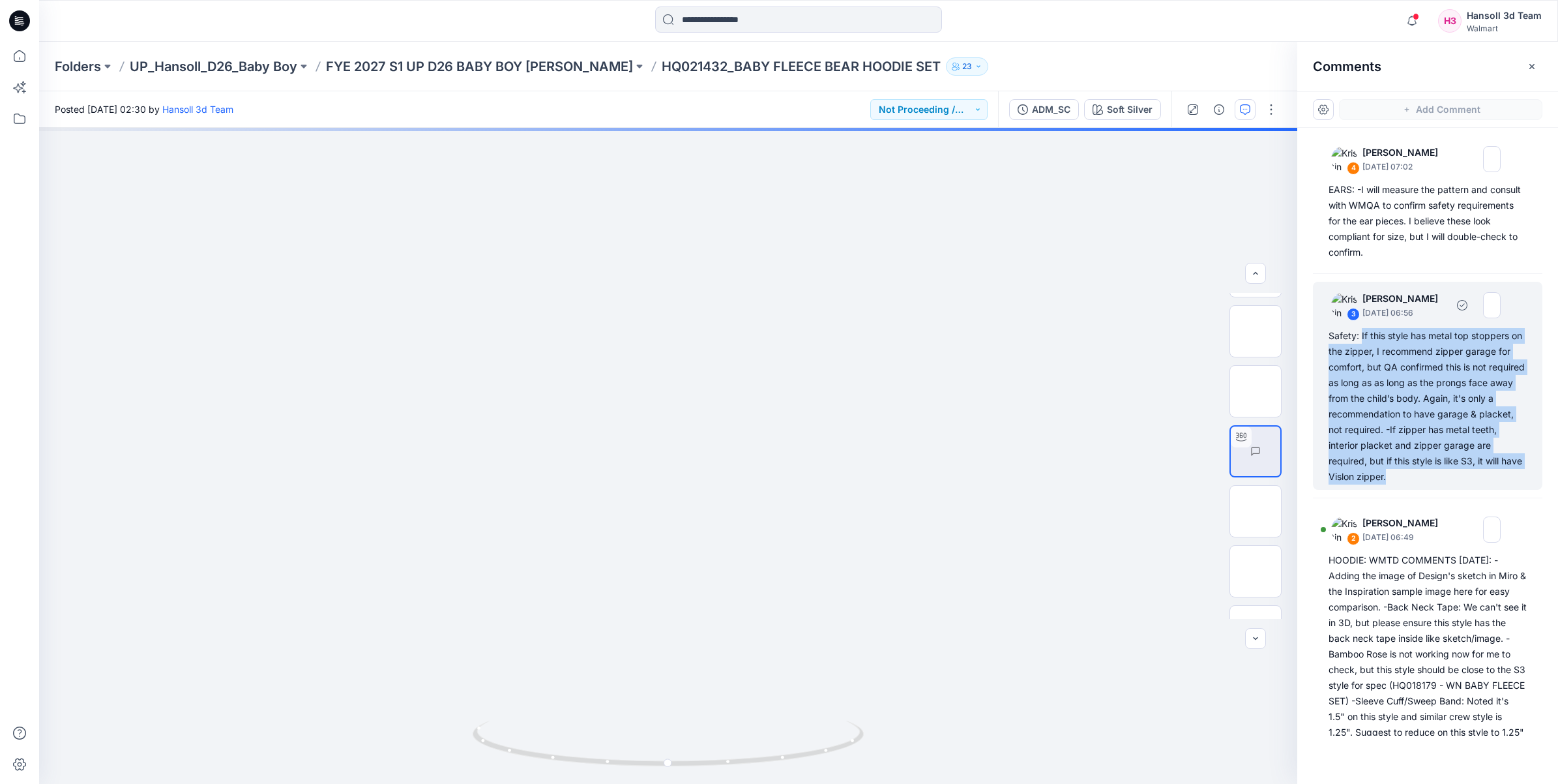
drag, startPoint x: 1445, startPoint y: 479, endPoint x: 1361, endPoint y: 331, distance: 170.2
click at [1361, 331] on div "Safety: If this style has metal top stoppers on the zipper, I recommend zipper …" at bounding box center [1428, 406] width 199 height 157
copy div "If this style has metal top stoppers on the zipper, I recommend zipper garage f…"
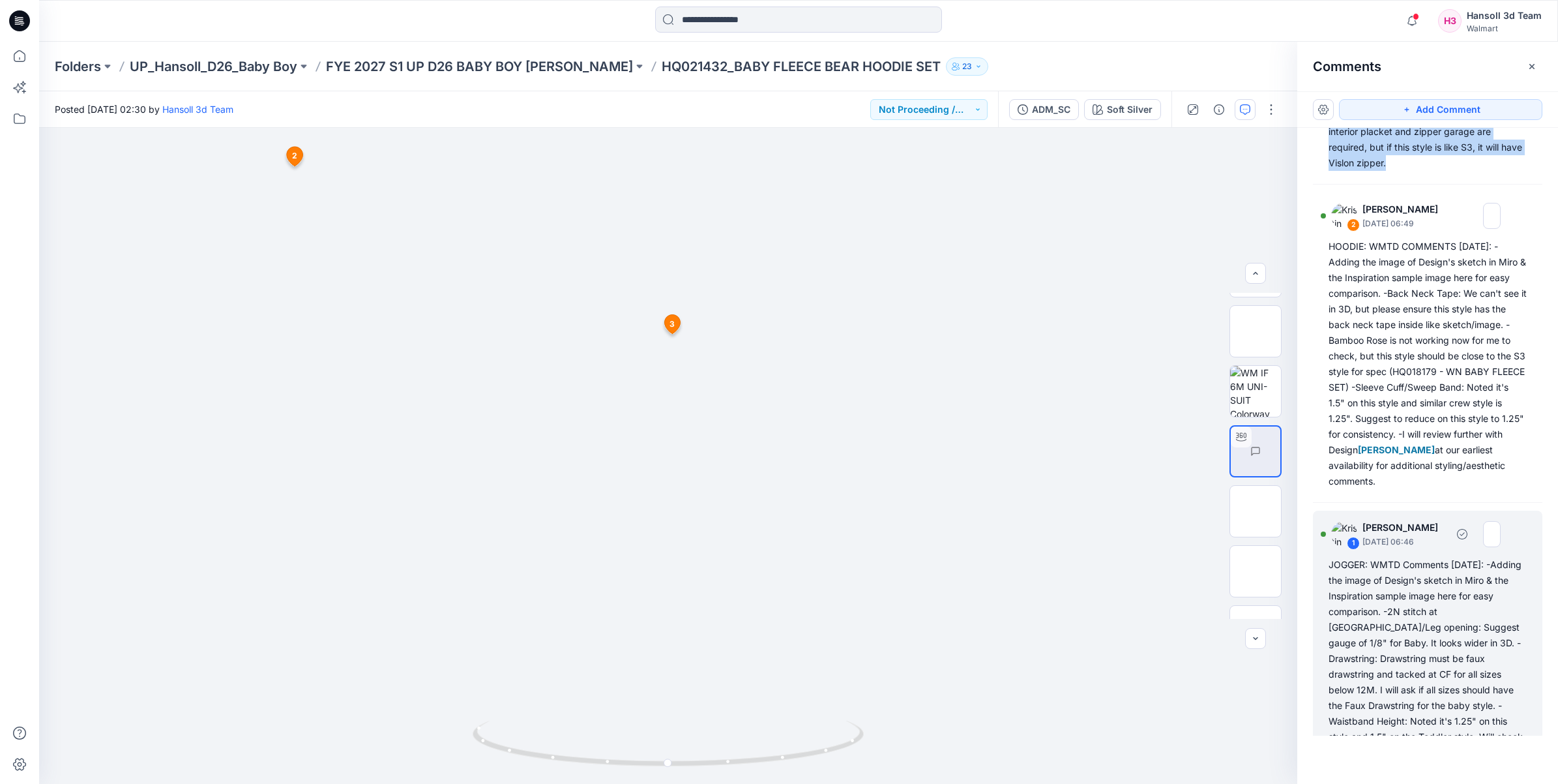
scroll to position [150, 0]
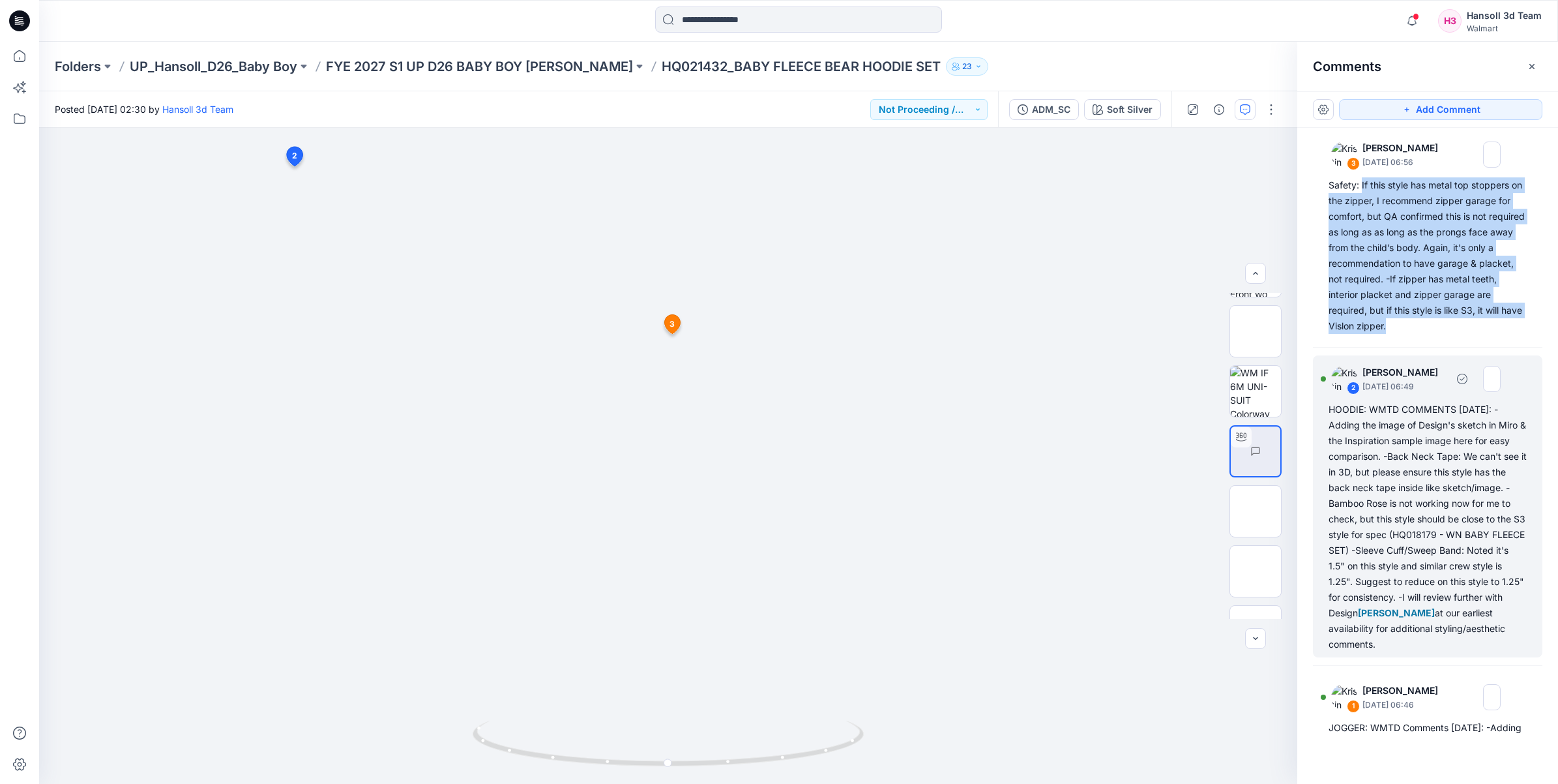
drag, startPoint x: 1390, startPoint y: 662, endPoint x: 1329, endPoint y: 424, distance: 245.7
click at [1329, 424] on div "HOODIE: WMTD COMMENTS [DATE]: -Adding the image of Design's sketch in Miro & th…" at bounding box center [1428, 527] width 199 height 250
copy div "Adding the image of Design's sketch in Miro & the Inspiration sample image here…"
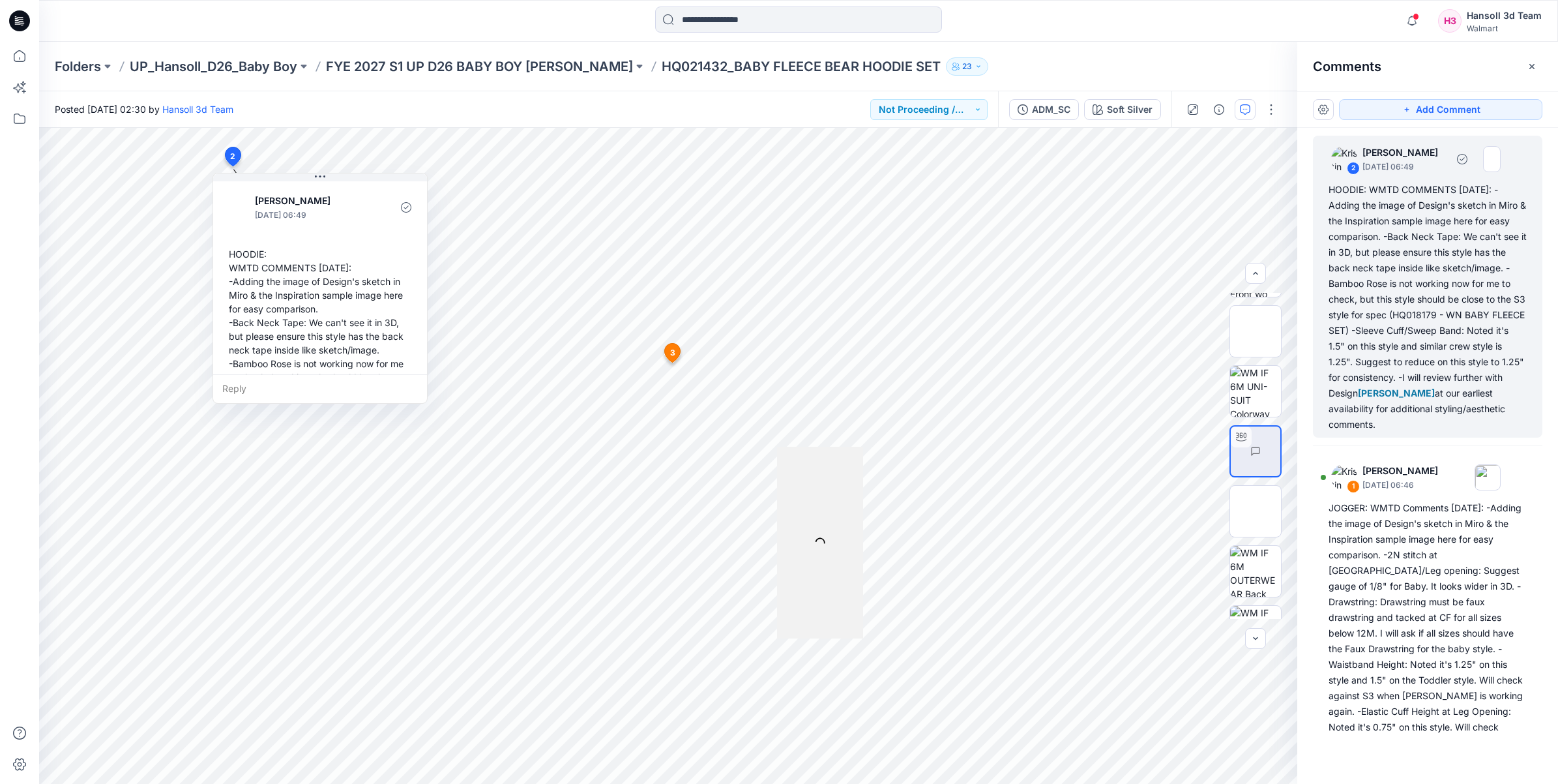
scroll to position [477, 0]
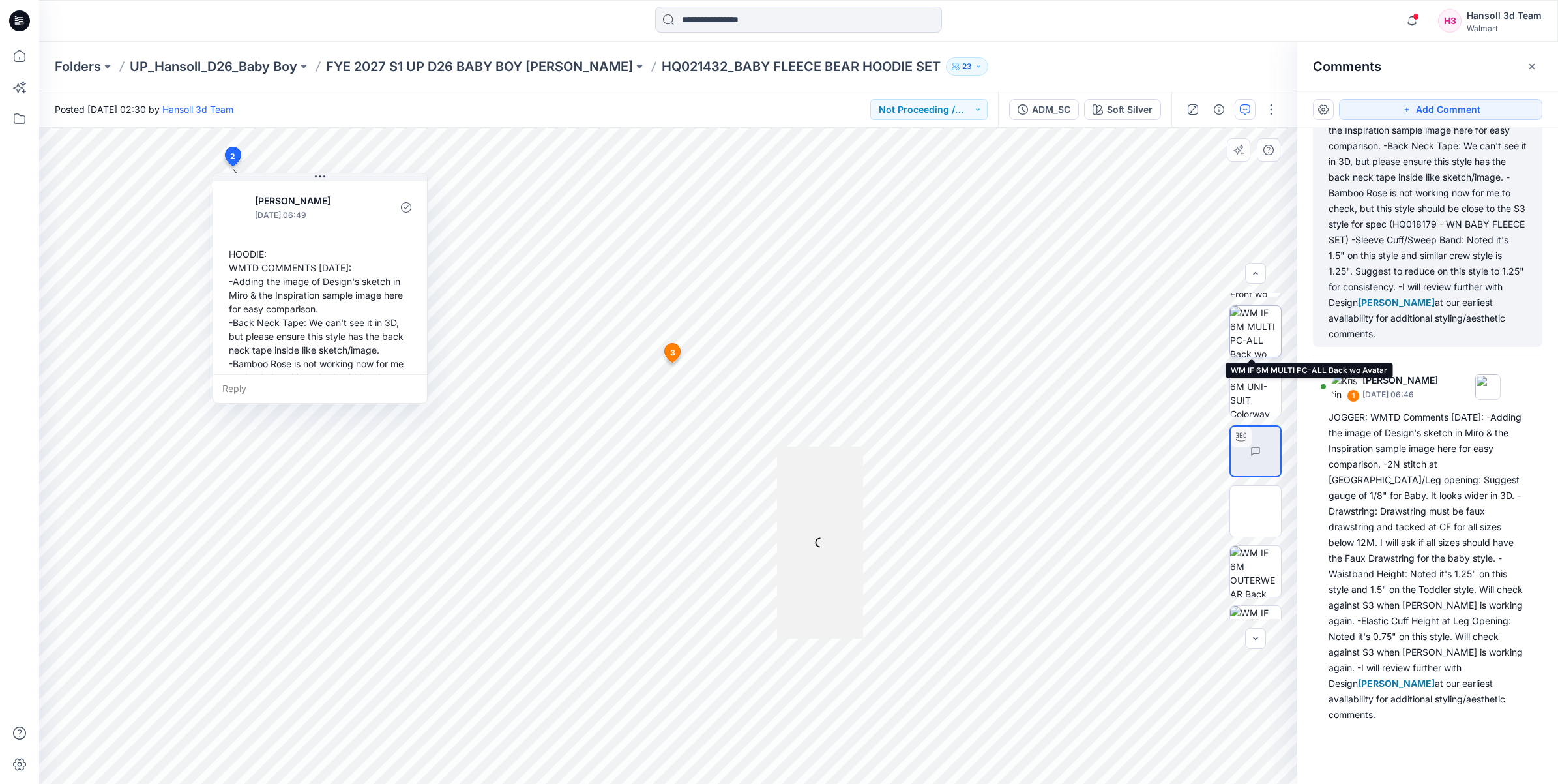
click at [1267, 334] on img at bounding box center [1255, 331] width 51 height 51
